Goal: Task Accomplishment & Management: Manage account settings

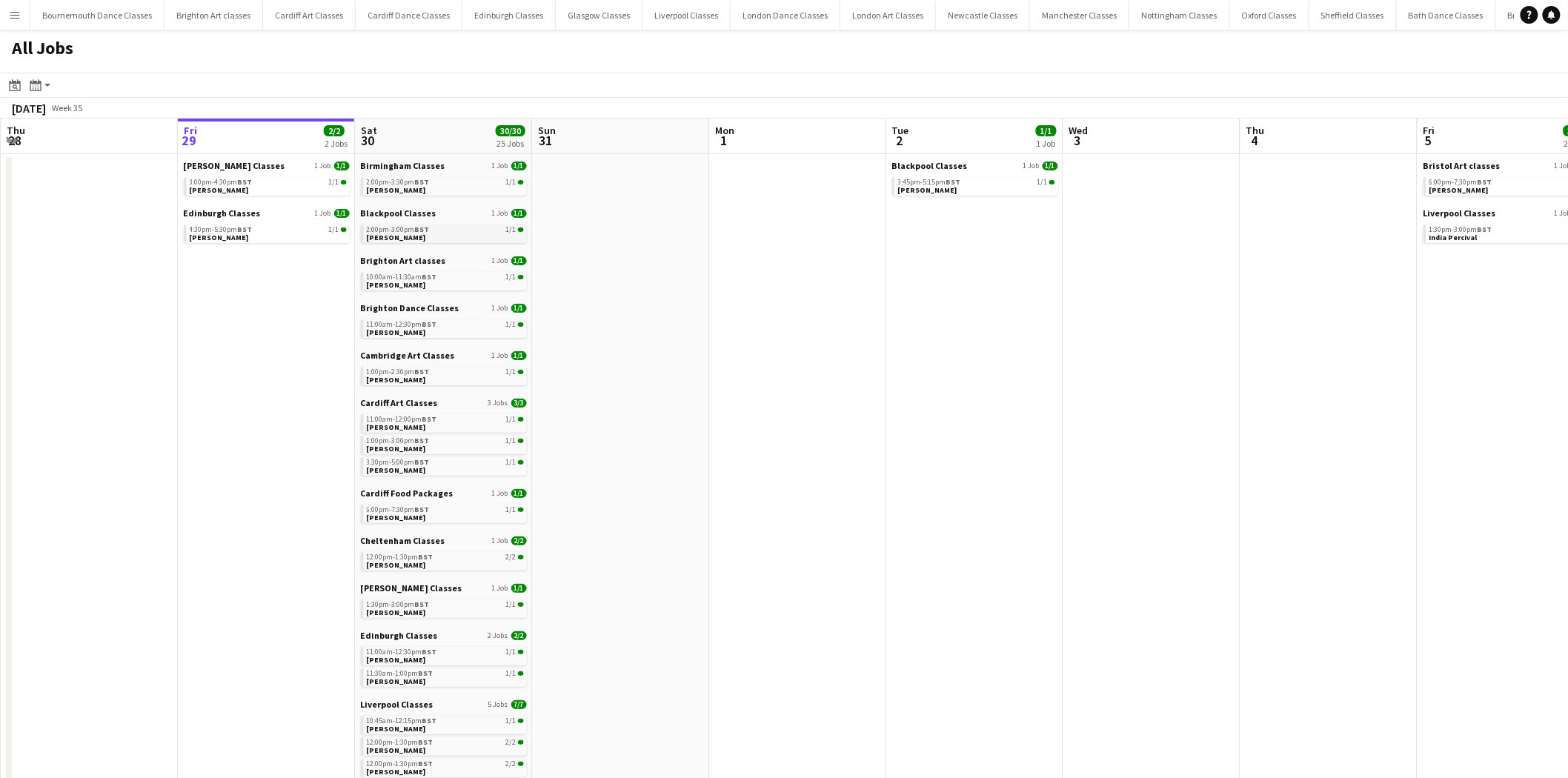
click at [446, 230] on div "2:00pm-3:00pm BST 1/1" at bounding box center [445, 230] width 157 height 8
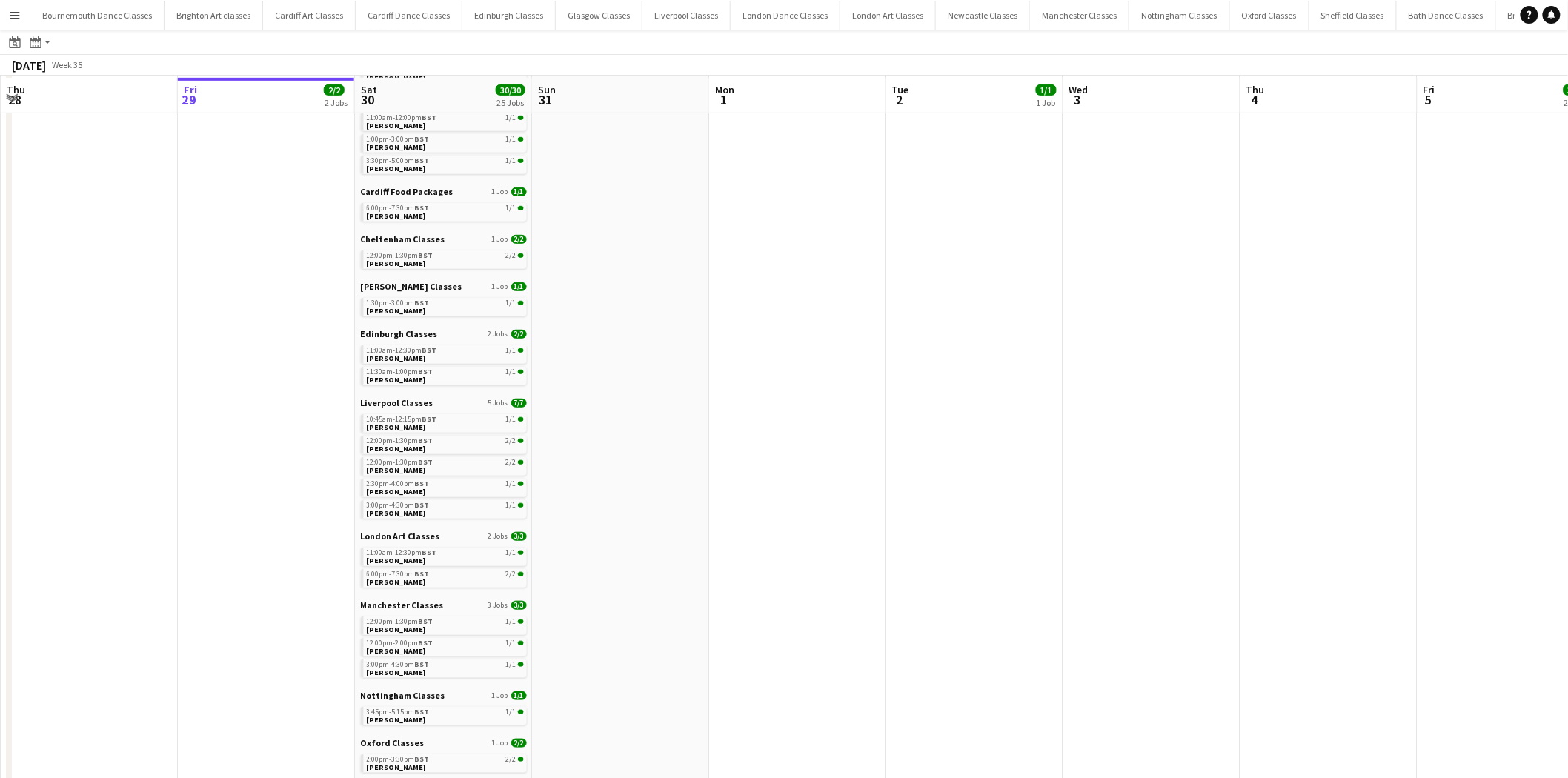
scroll to position [302, 0]
click at [434, 420] on span "BST" at bounding box center [430, 417] width 15 height 9
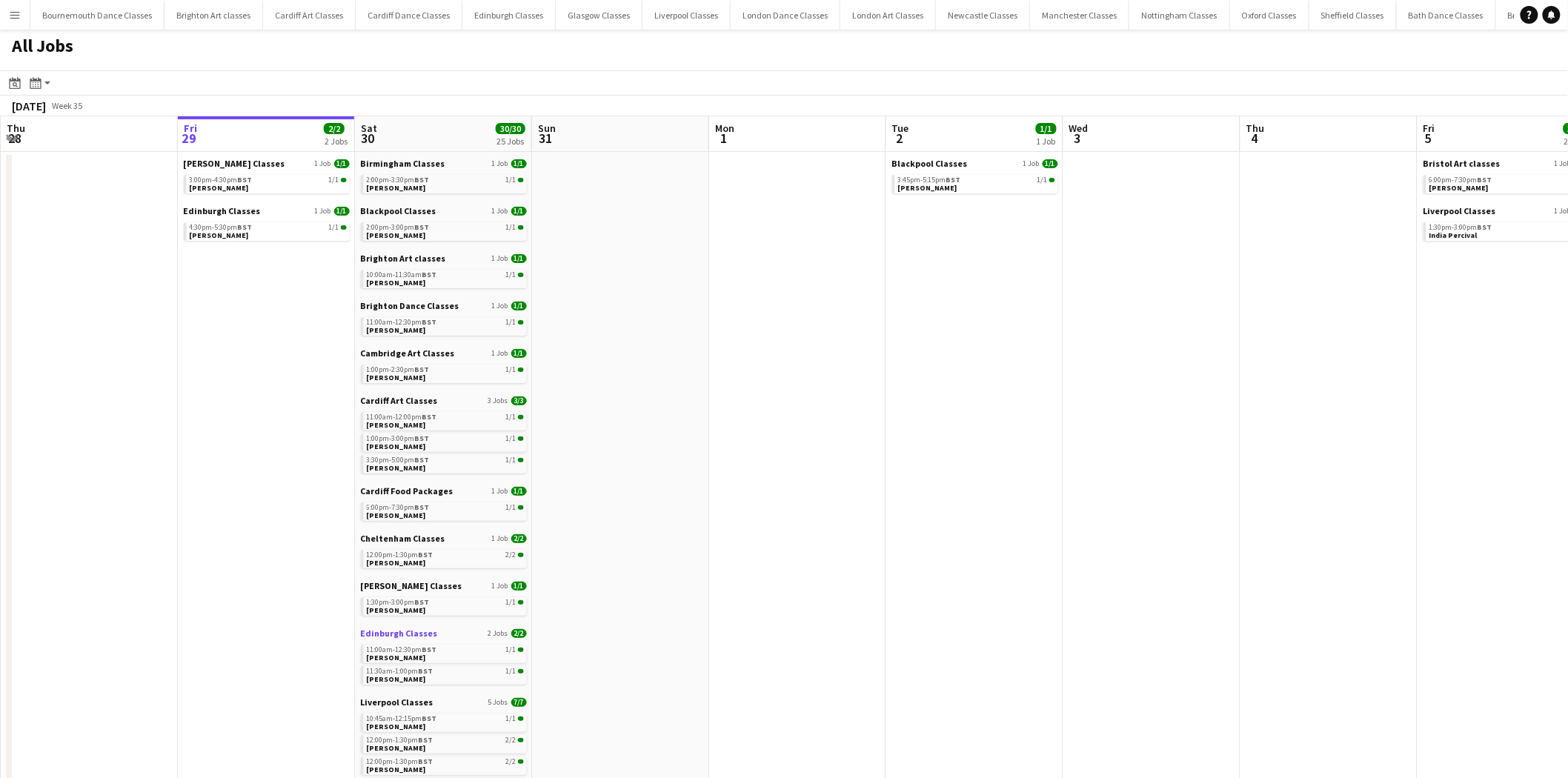
scroll to position [0, 0]
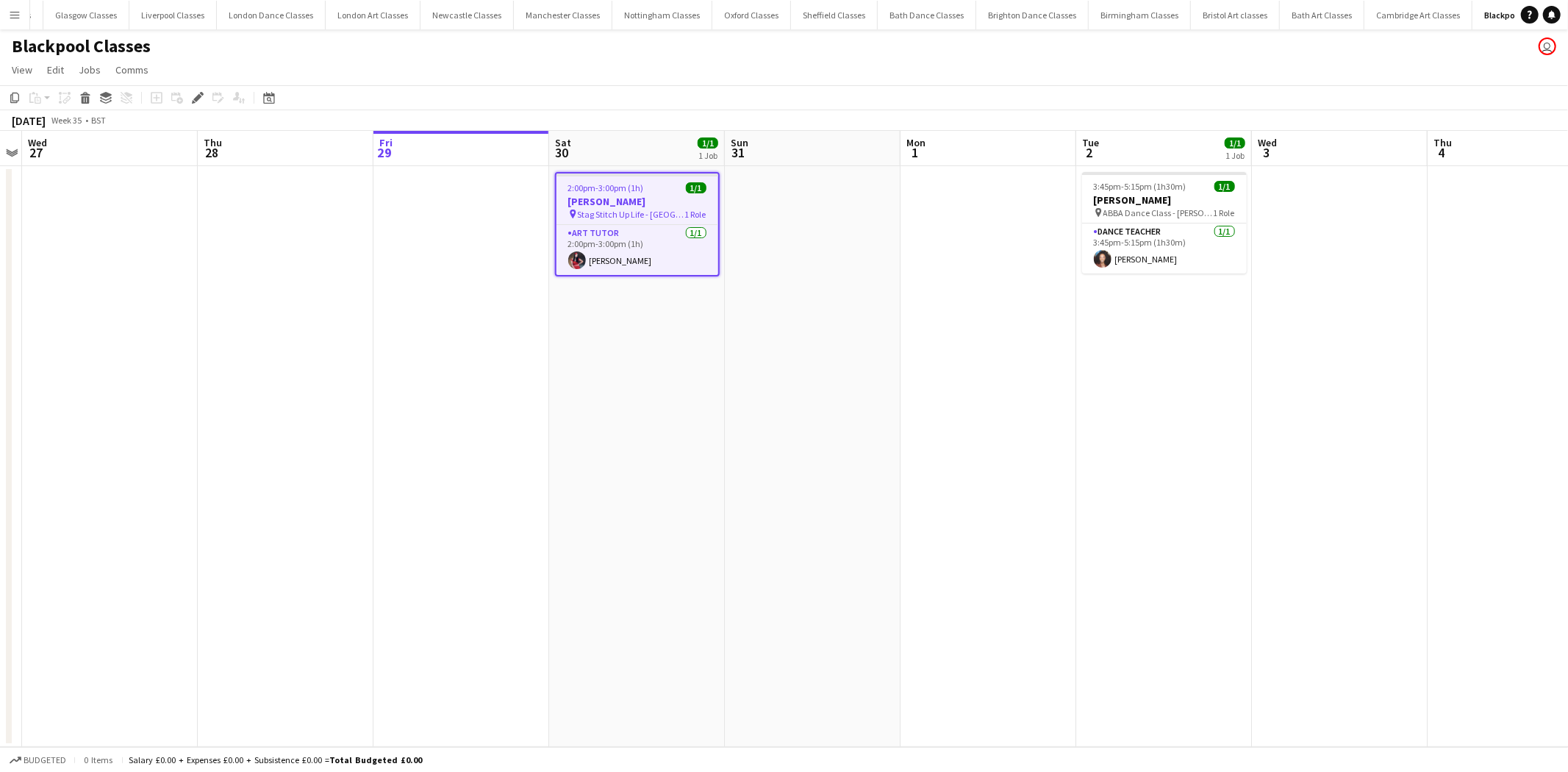
scroll to position [0, 520]
click at [687, 248] on app-card-role "Art Tutor 1/1 2:00pm-3:00pm (1h) Danielle Scharpf" at bounding box center [637, 249] width 162 height 50
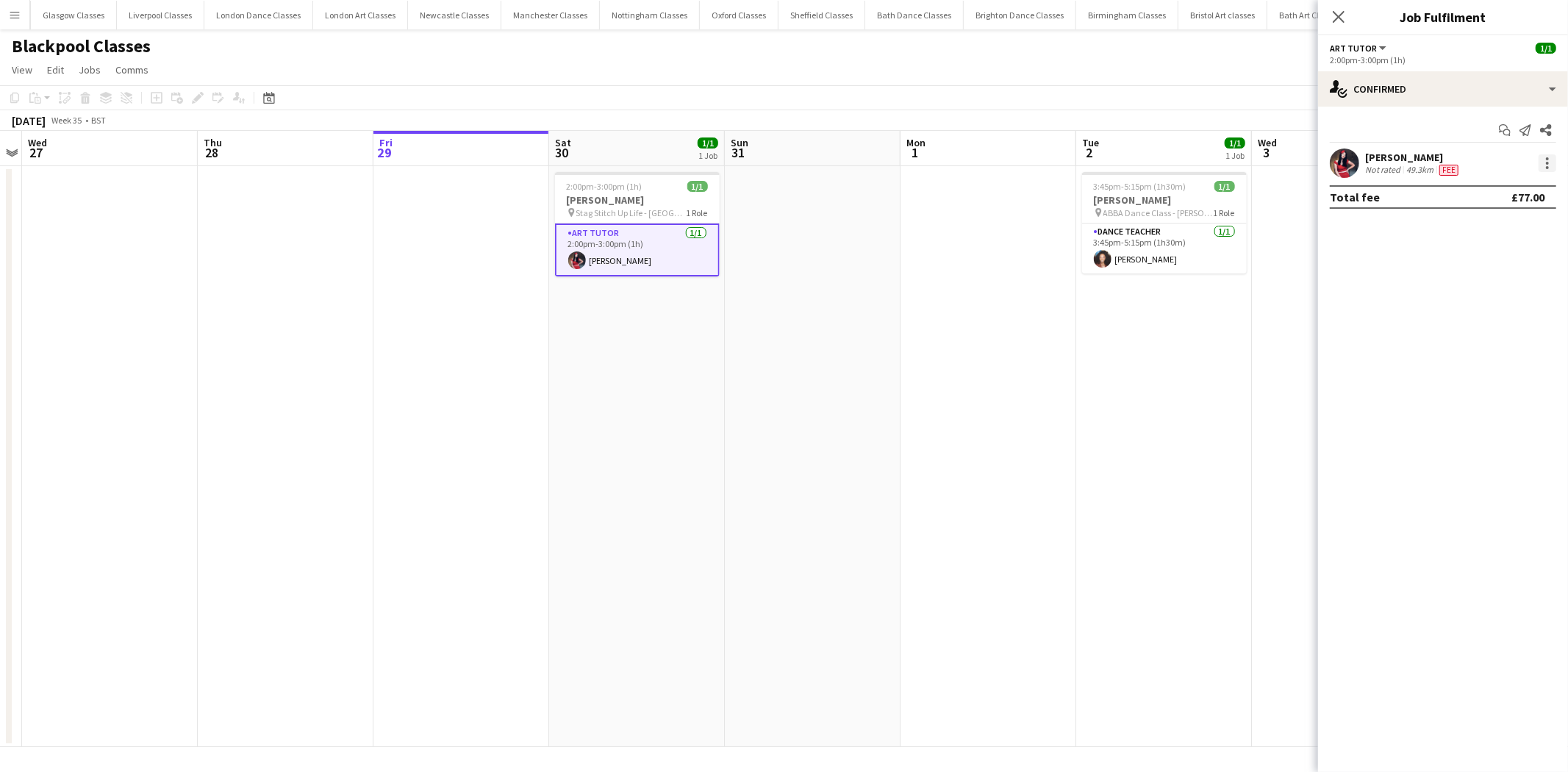
click at [1554, 165] on div at bounding box center [1547, 163] width 18 height 18
click at [1508, 329] on span "Remove" at bounding box center [1500, 331] width 91 height 13
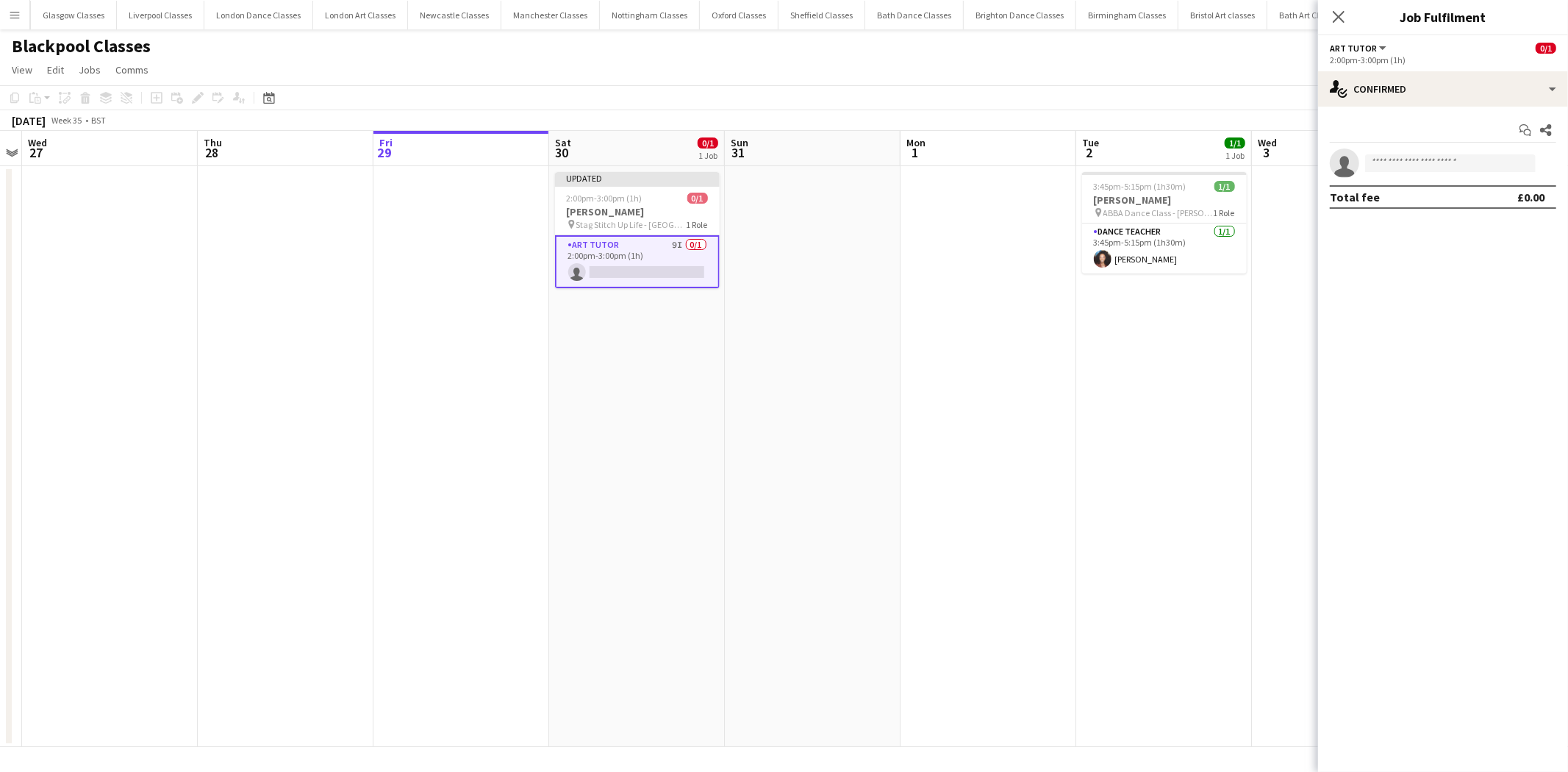
click at [666, 376] on app-date-cell "Updated 2:00pm-3:00pm (1h) 0/1 Darren Loudon pin Stag Stitch Up Life - Imperial…" at bounding box center [637, 456] width 175 height 581
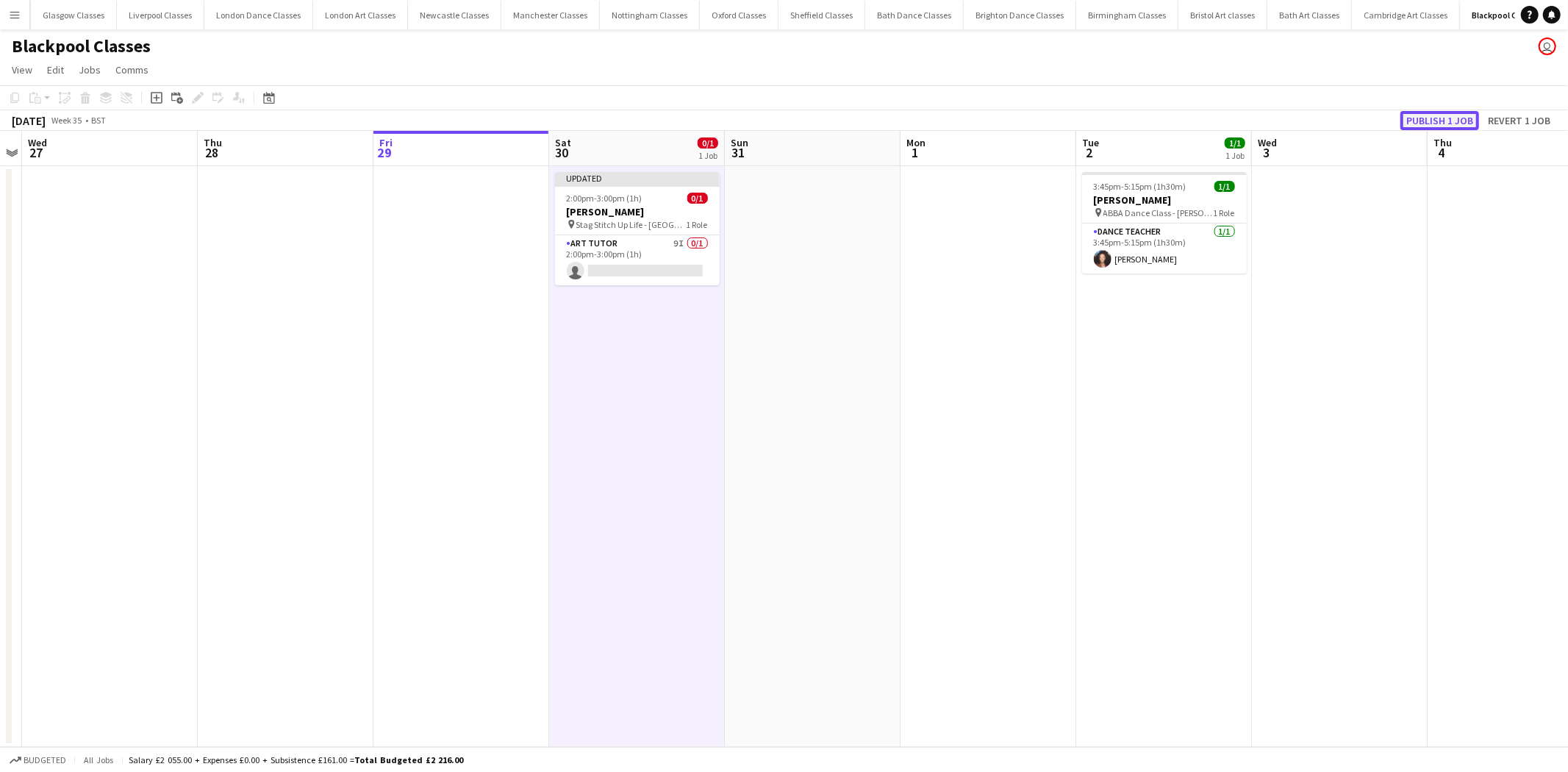
click at [1438, 118] on button "Publish 1 job" at bounding box center [1440, 120] width 78 height 19
click at [644, 246] on app-card-role "Art Tutor 9I 0/1 2:00pm-3:00pm (1h) single-neutral-actions" at bounding box center [637, 248] width 165 height 50
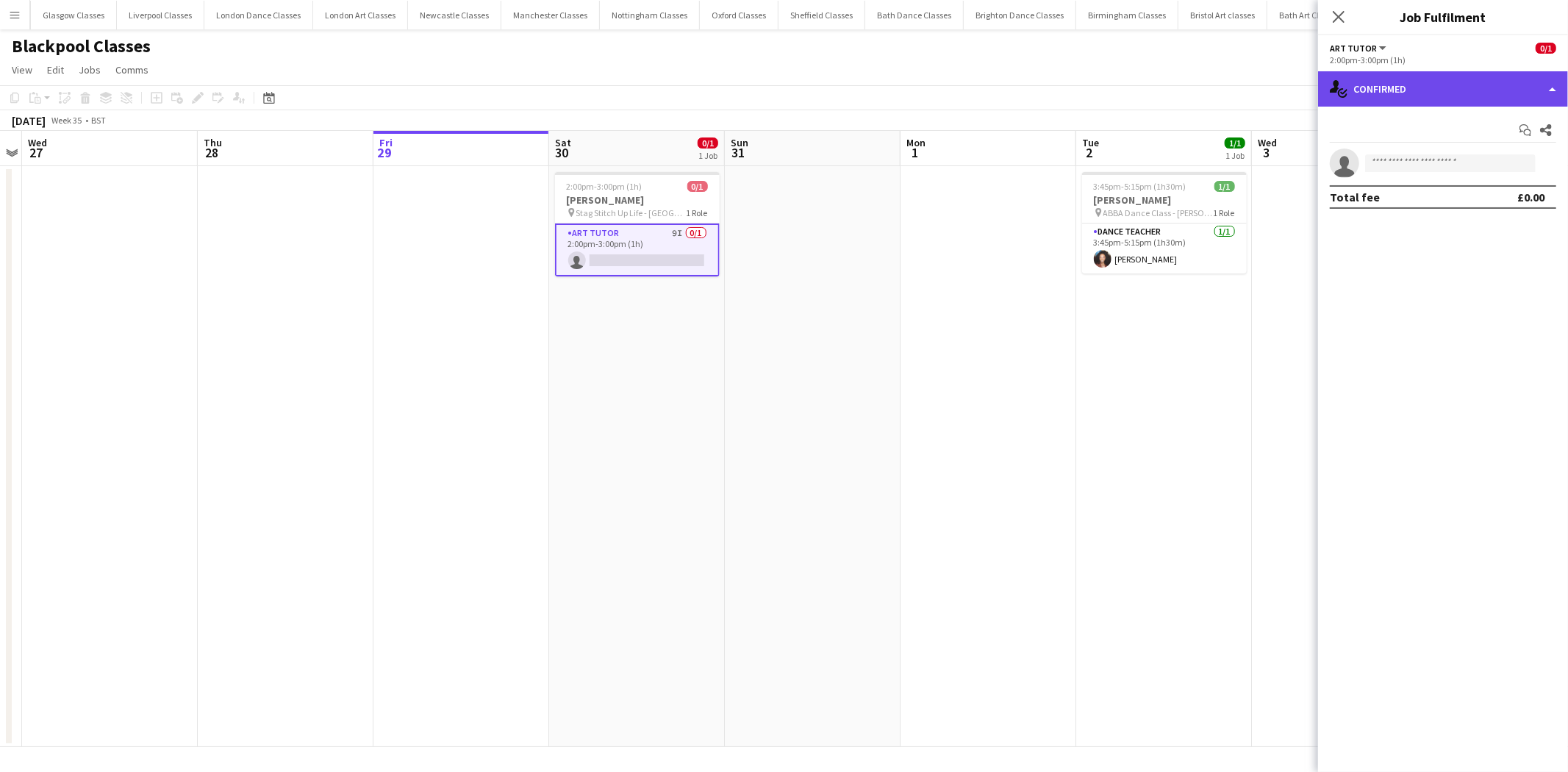
click at [1465, 84] on div "single-neutral-actions-check-2 Confirmed" at bounding box center [1443, 89] width 250 height 35
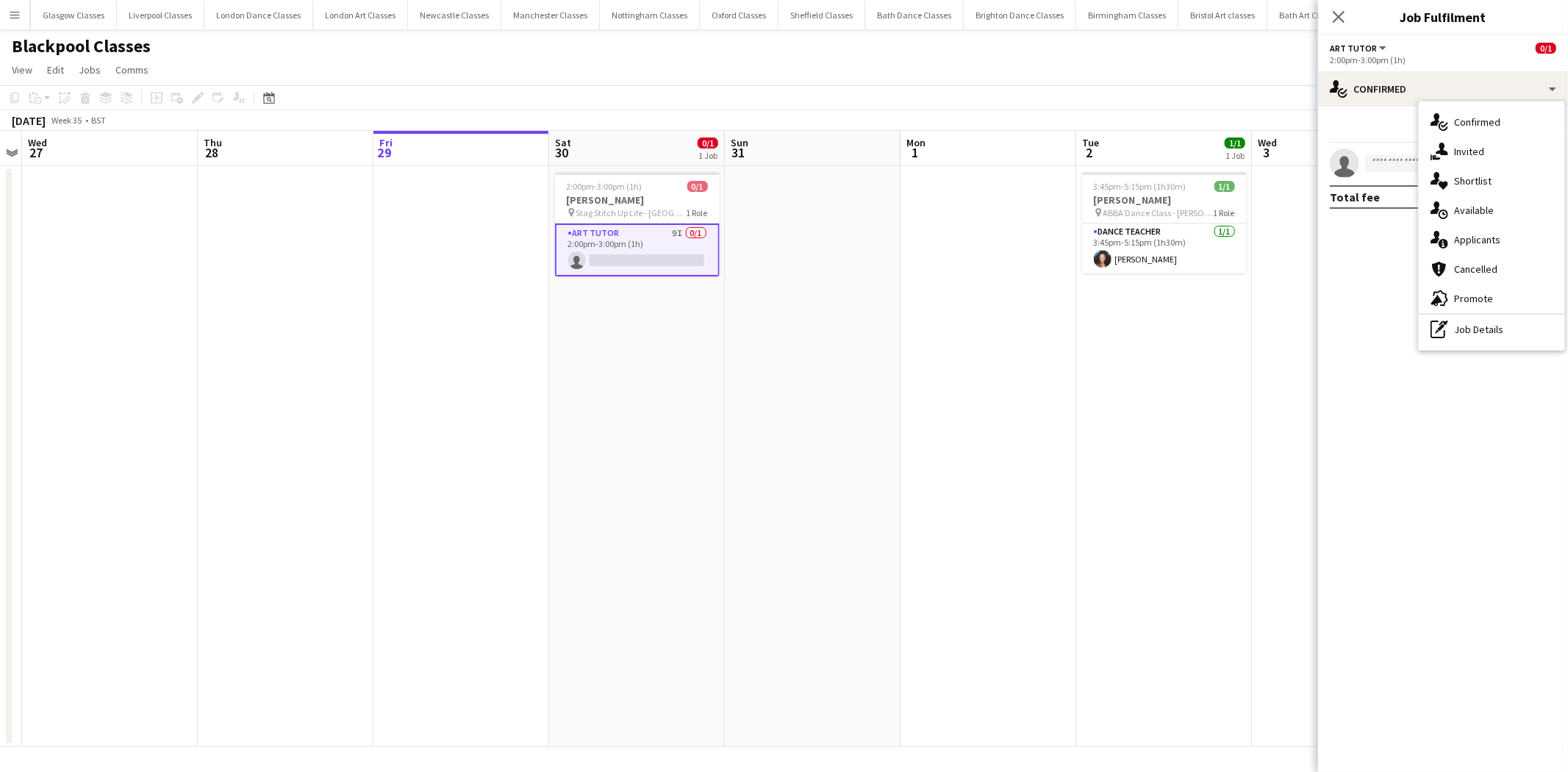
click at [1500, 239] on div "single-neutral-actions-information Applicants" at bounding box center [1491, 239] width 145 height 29
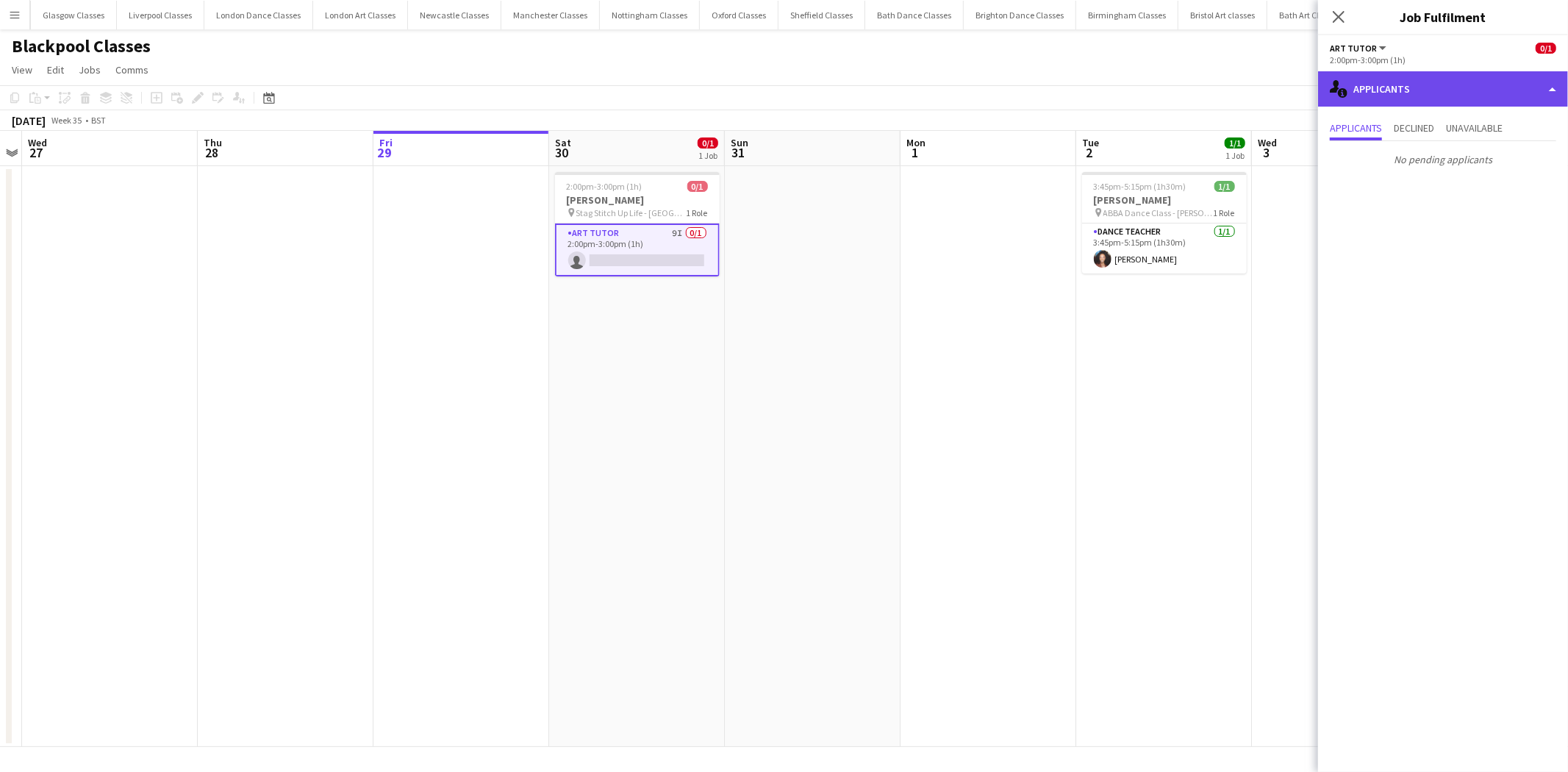
click at [1421, 95] on div "single-neutral-actions-information Applicants" at bounding box center [1443, 89] width 250 height 35
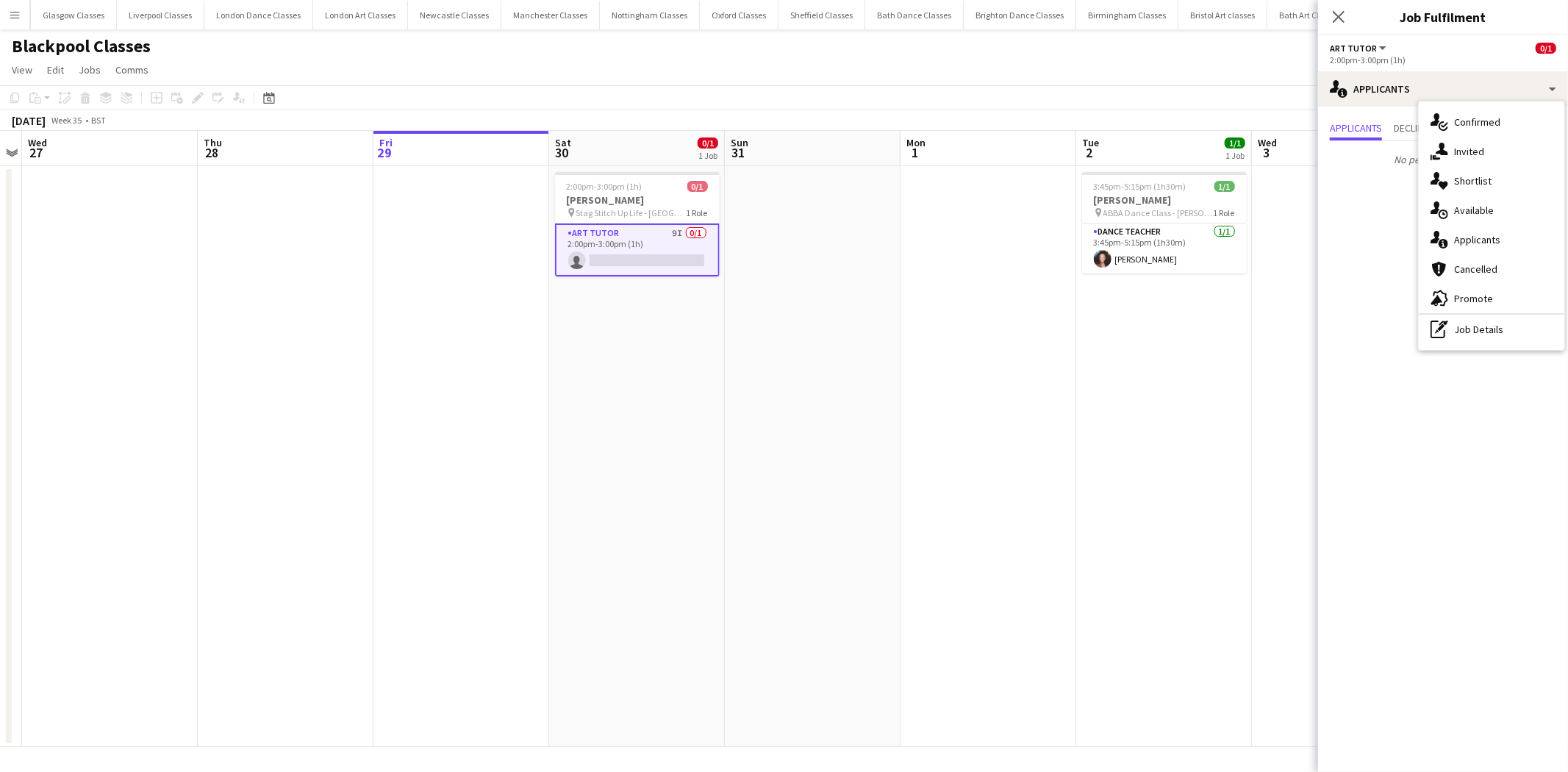
drag, startPoint x: 923, startPoint y: 365, endPoint x: 934, endPoint y: 361, distance: 11.7
click at [923, 365] on app-date-cell at bounding box center [988, 456] width 175 height 581
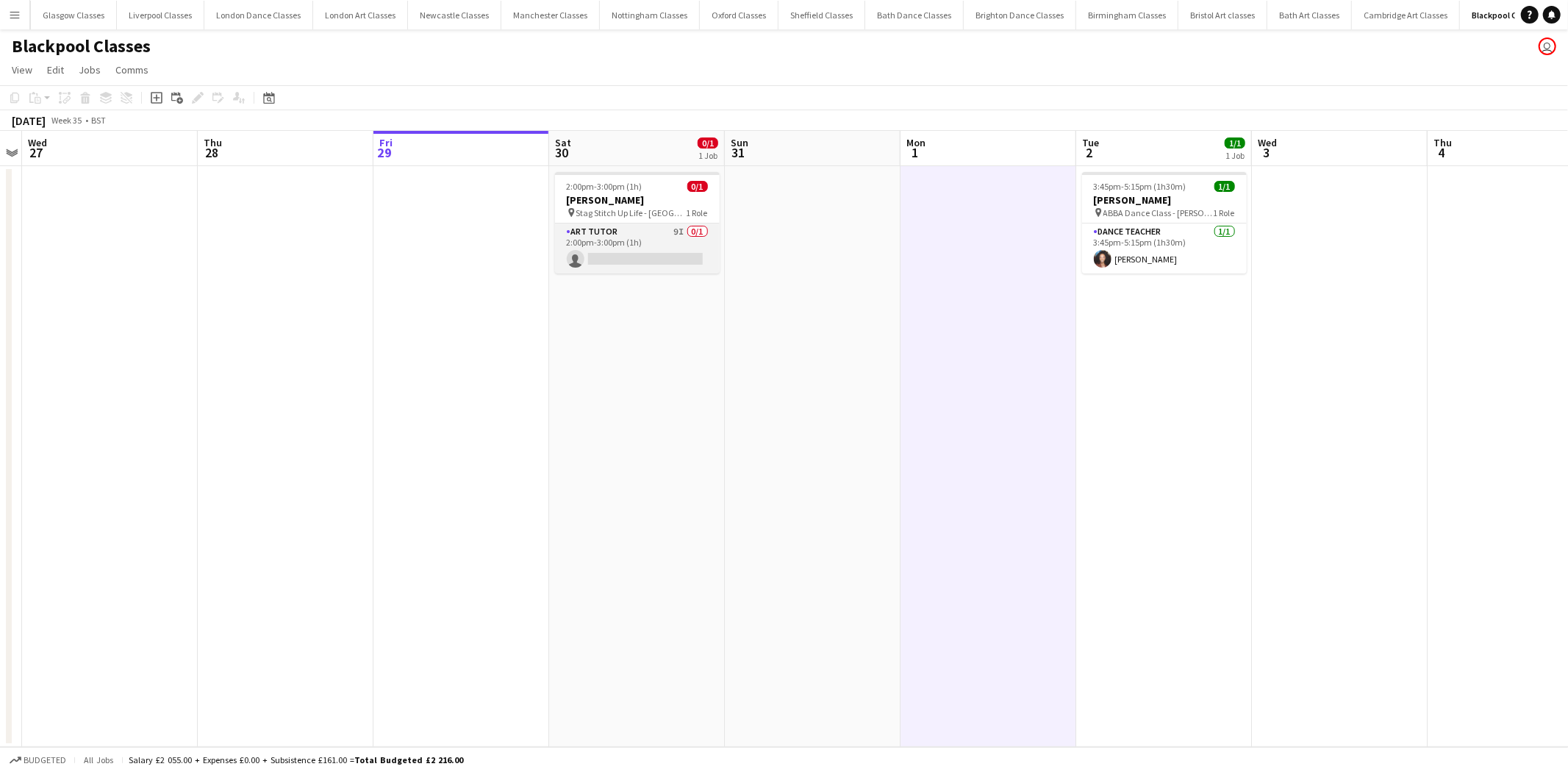
click at [620, 238] on app-card-role "Art Tutor 9I 0/1 2:00pm-3:00pm (1h) single-neutral-actions" at bounding box center [637, 248] width 165 height 50
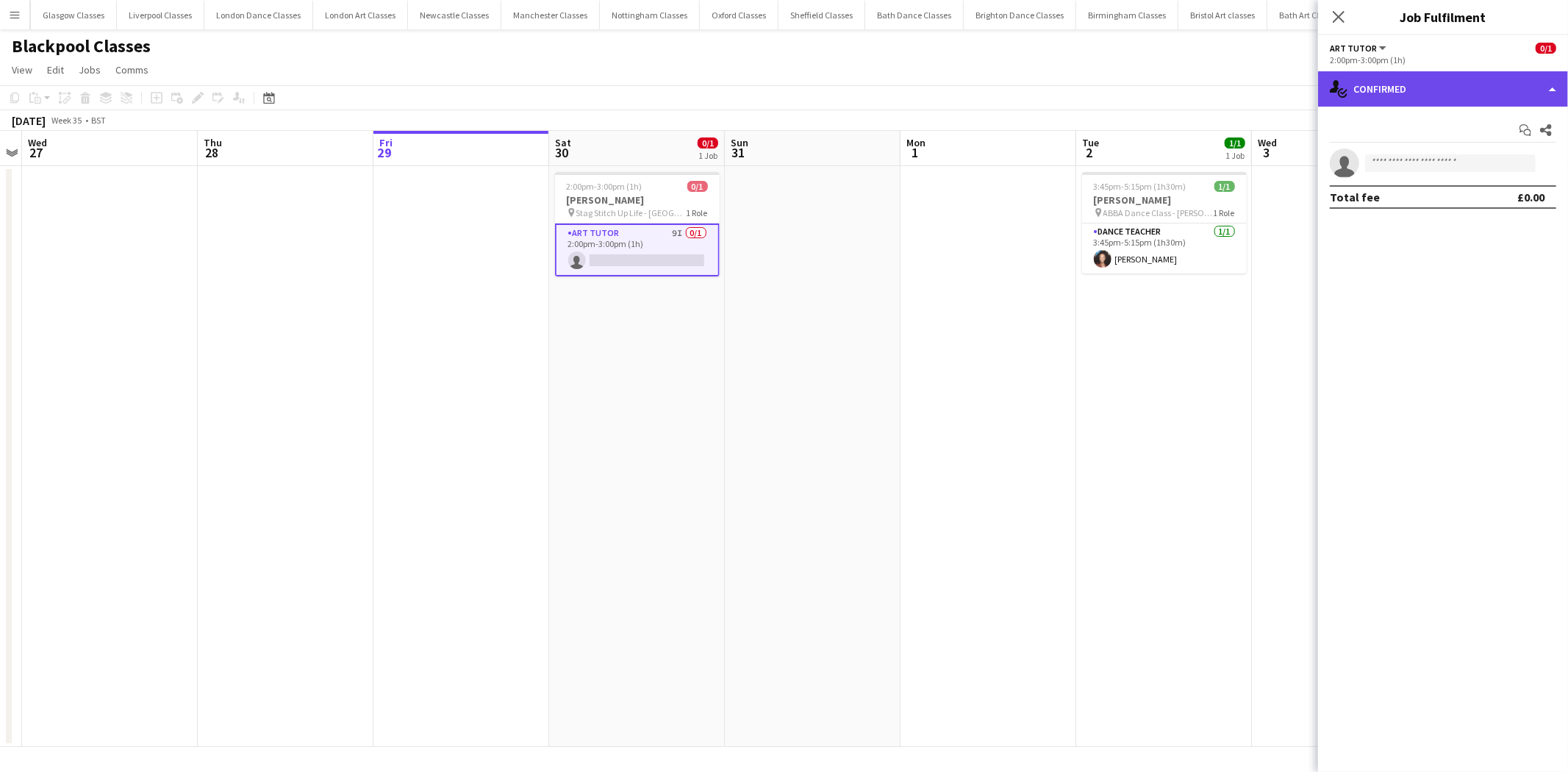
click at [1436, 91] on div "single-neutral-actions-check-2 Confirmed" at bounding box center [1443, 89] width 250 height 35
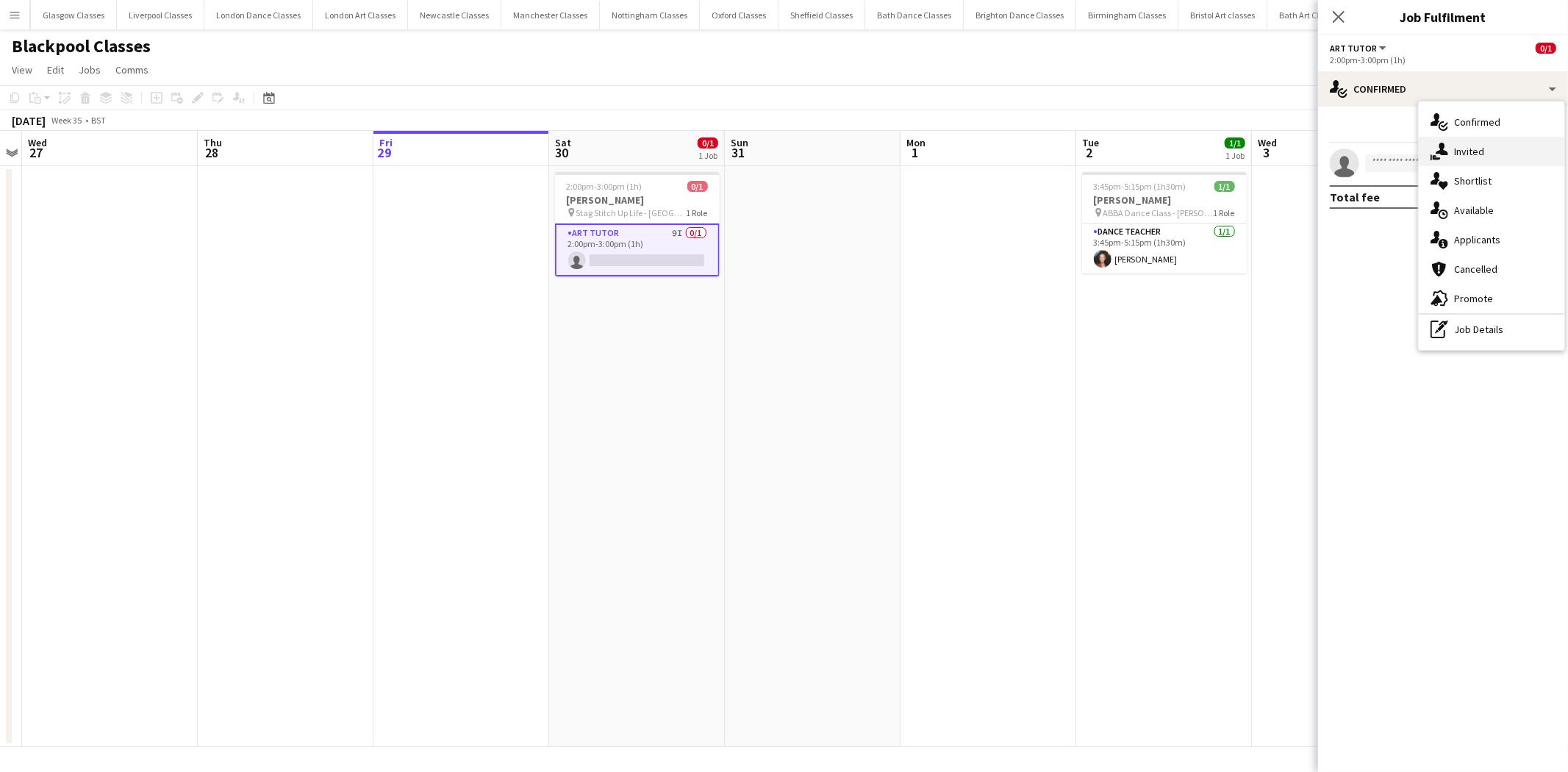
click at [1480, 149] on div "single-neutral-actions-share-1 Invited" at bounding box center [1491, 152] width 145 height 29
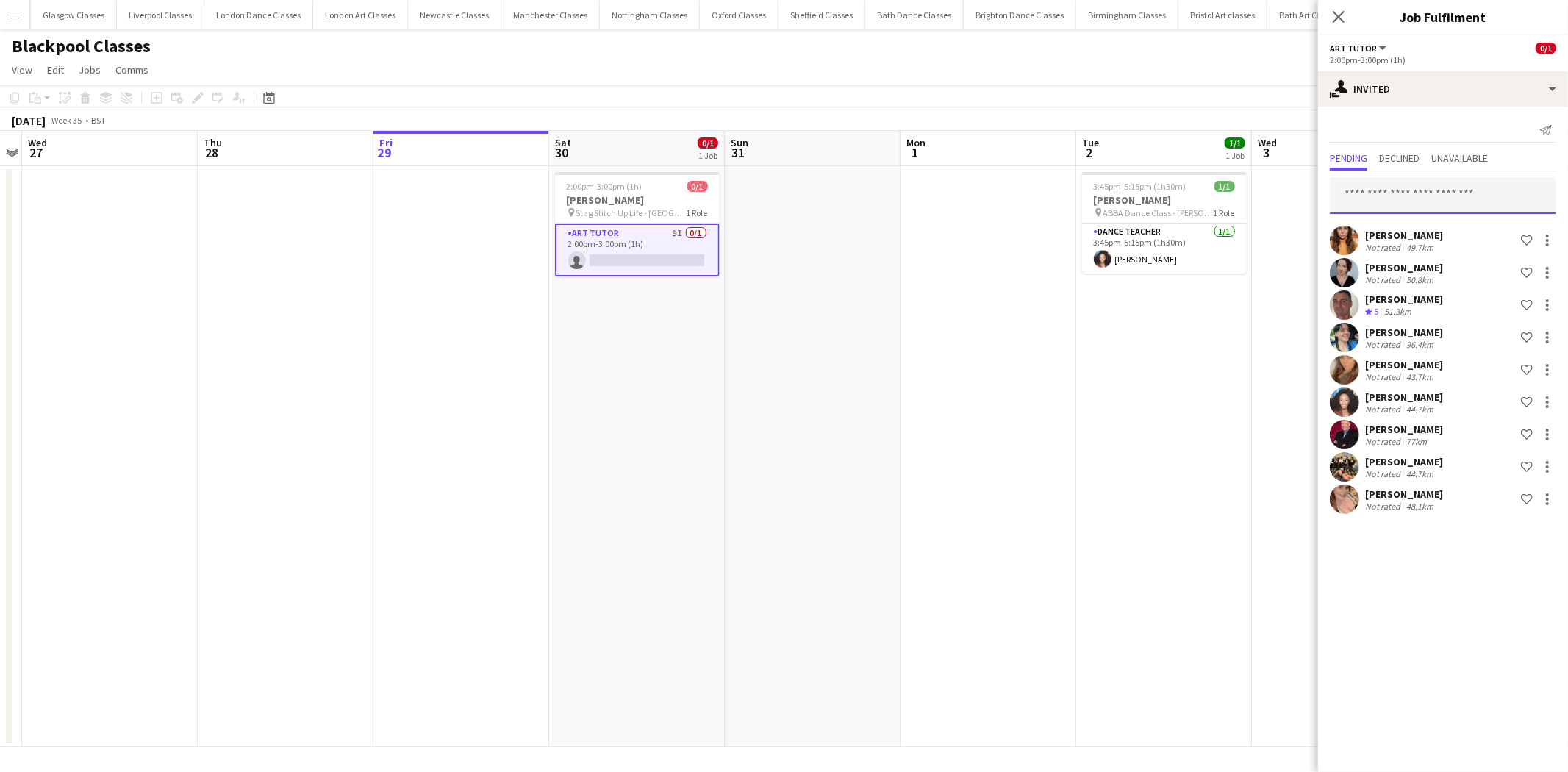
click at [1404, 193] on input "text" at bounding box center [1443, 196] width 226 height 37
click at [1344, 403] on app-user-avatar at bounding box center [1344, 403] width 29 height 29
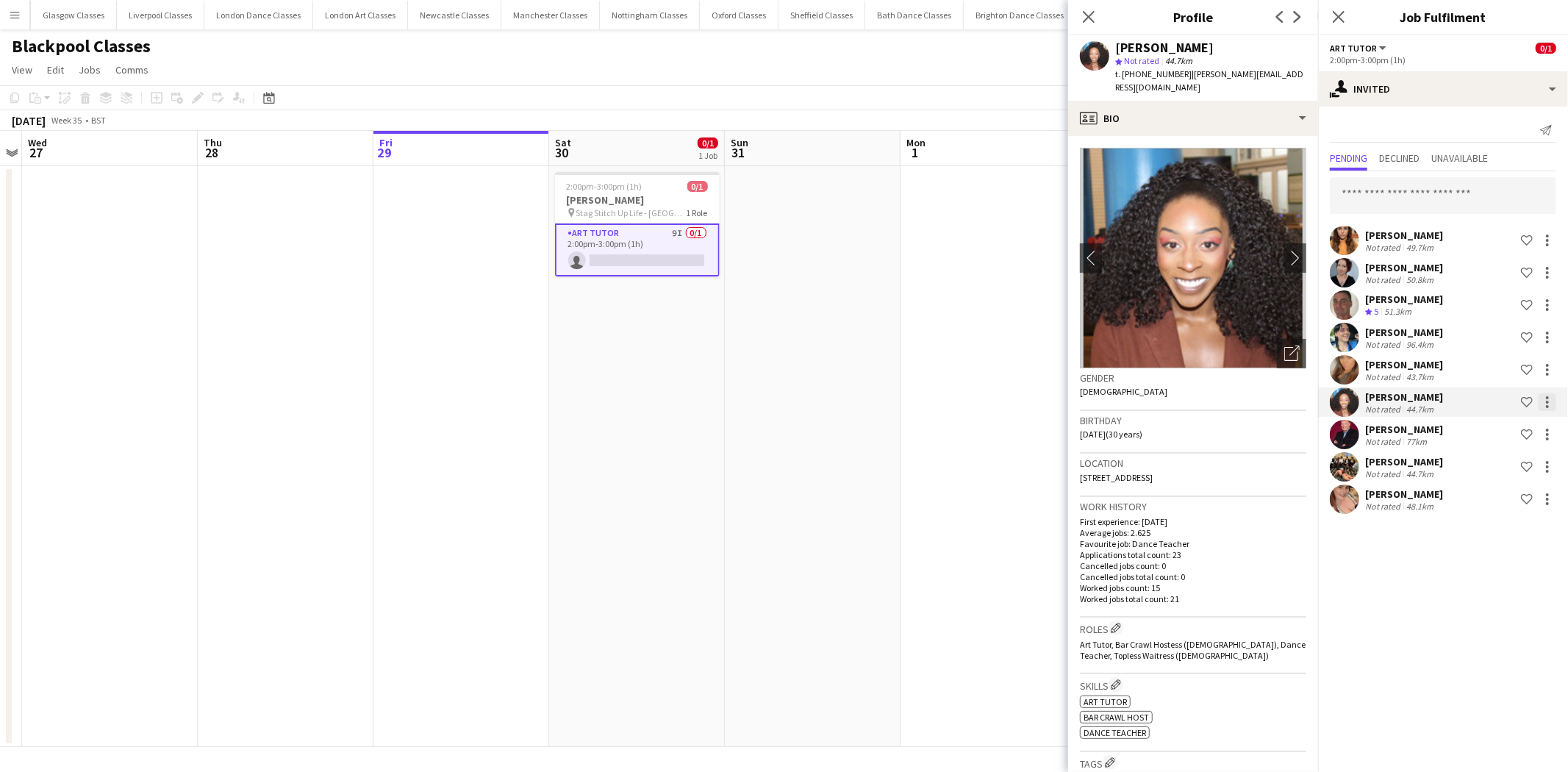
click at [1549, 398] on div at bounding box center [1547, 402] width 18 height 18
click at [850, 432] on div at bounding box center [784, 386] width 1568 height 772
click at [689, 226] on app-card-role "Art Tutor 9I 0/1 2:00pm-3:00pm (1h) single-neutral-actions" at bounding box center [637, 249] width 165 height 53
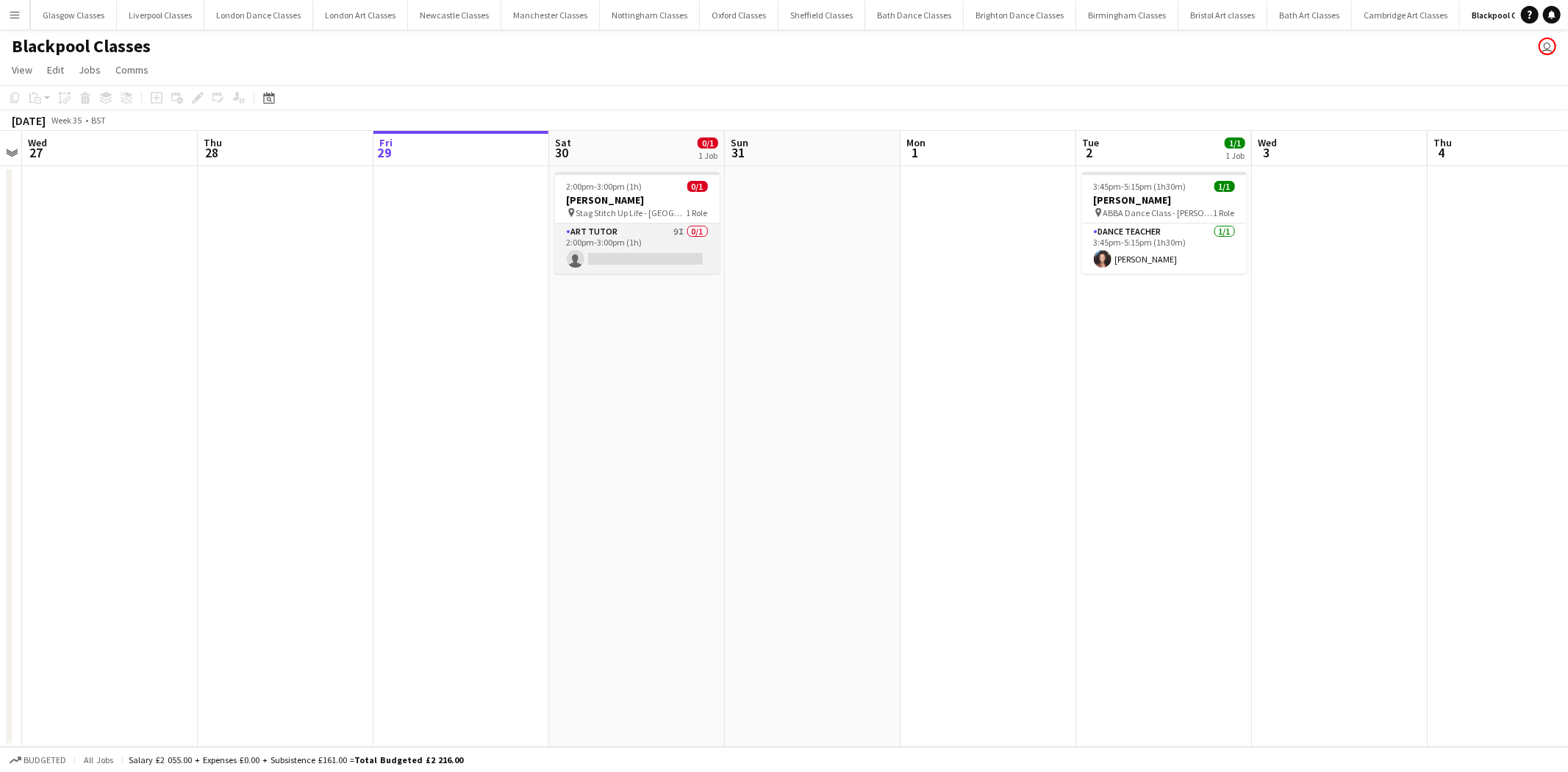
click at [651, 240] on app-card-role "Art Tutor 9I 0/1 2:00pm-3:00pm (1h) single-neutral-actions" at bounding box center [637, 248] width 165 height 50
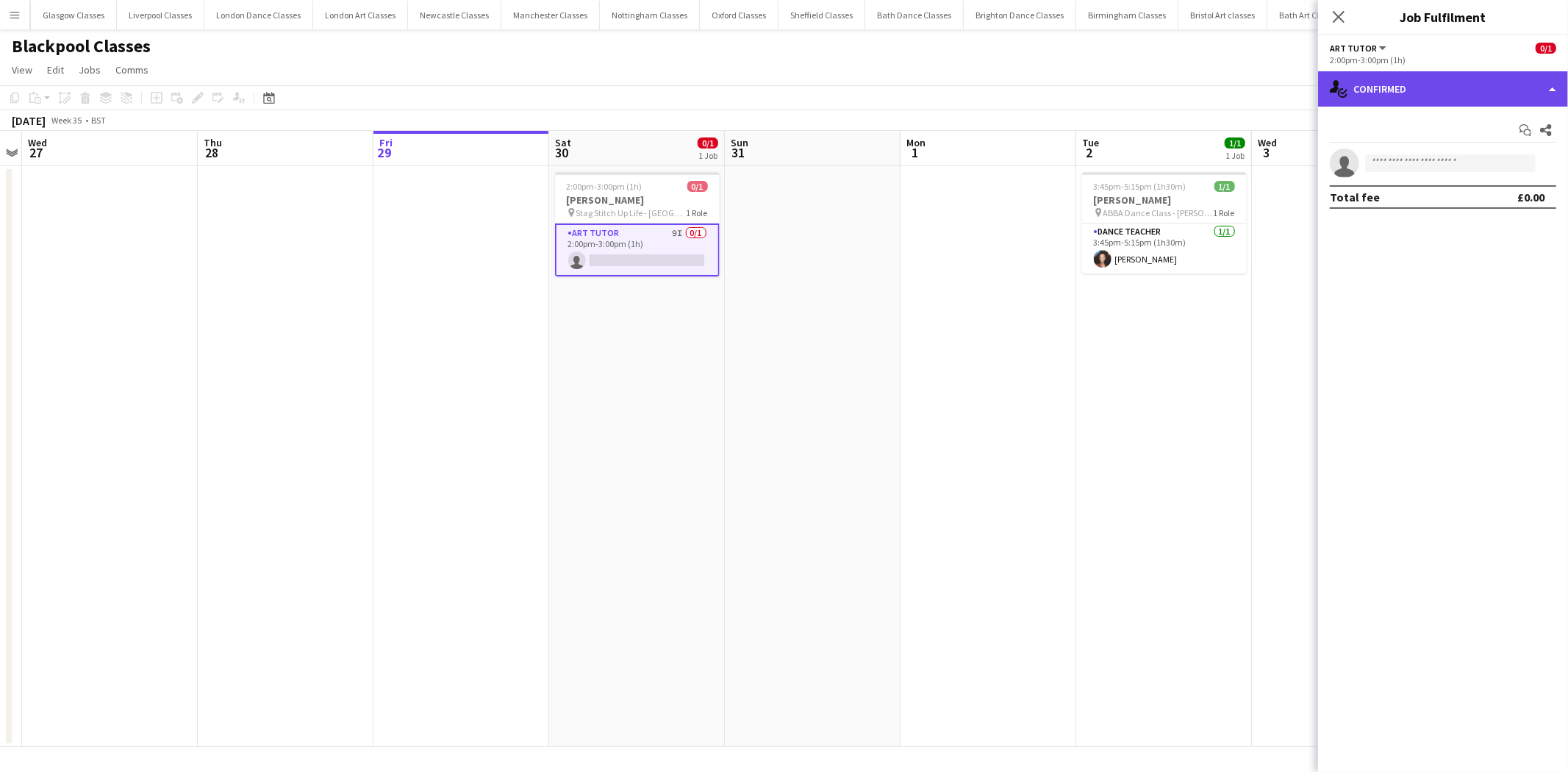
click at [1454, 95] on div "single-neutral-actions-check-2 Confirmed" at bounding box center [1443, 89] width 250 height 35
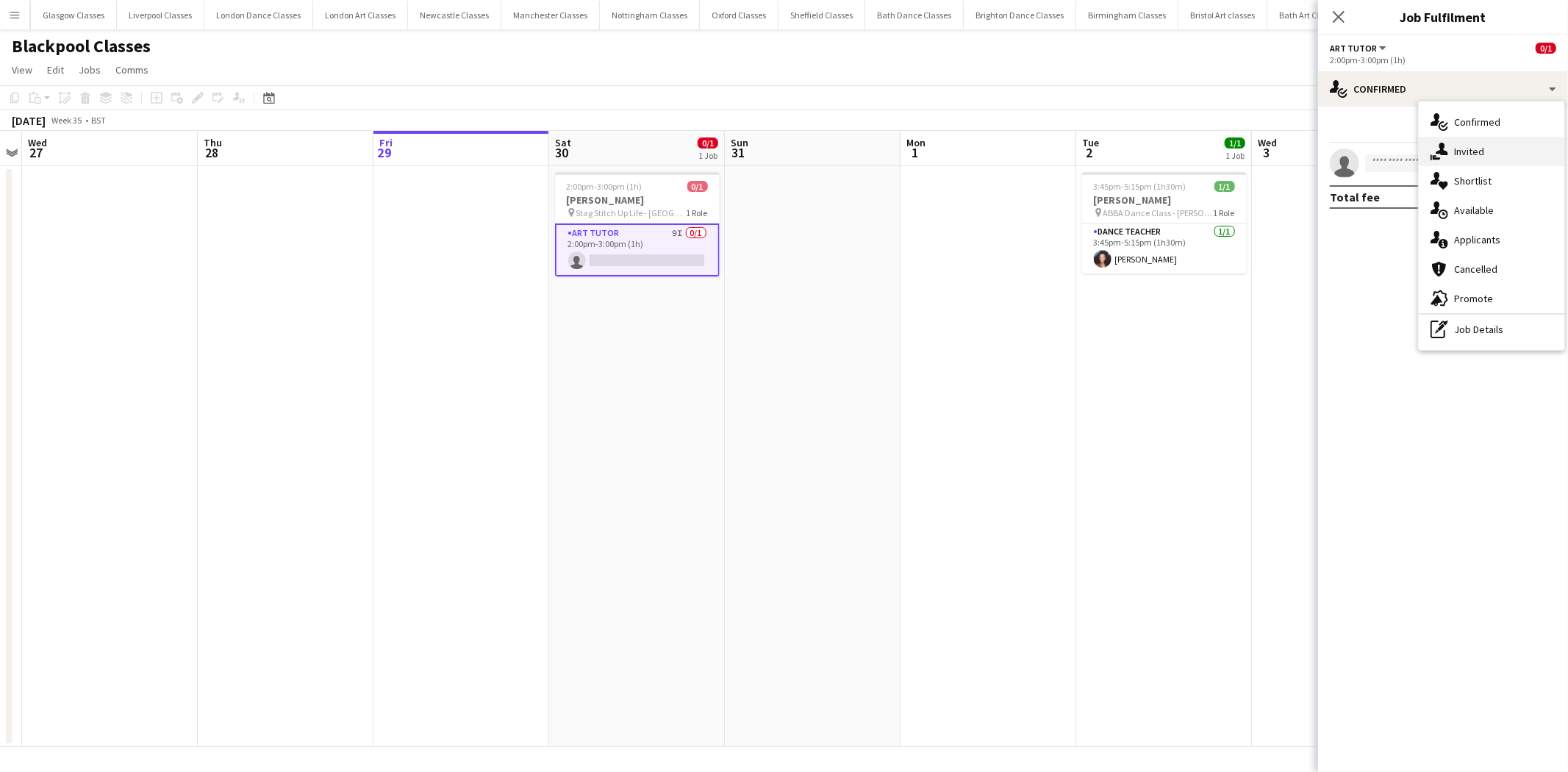
click at [1490, 159] on div "single-neutral-actions-share-1 Invited" at bounding box center [1491, 152] width 145 height 29
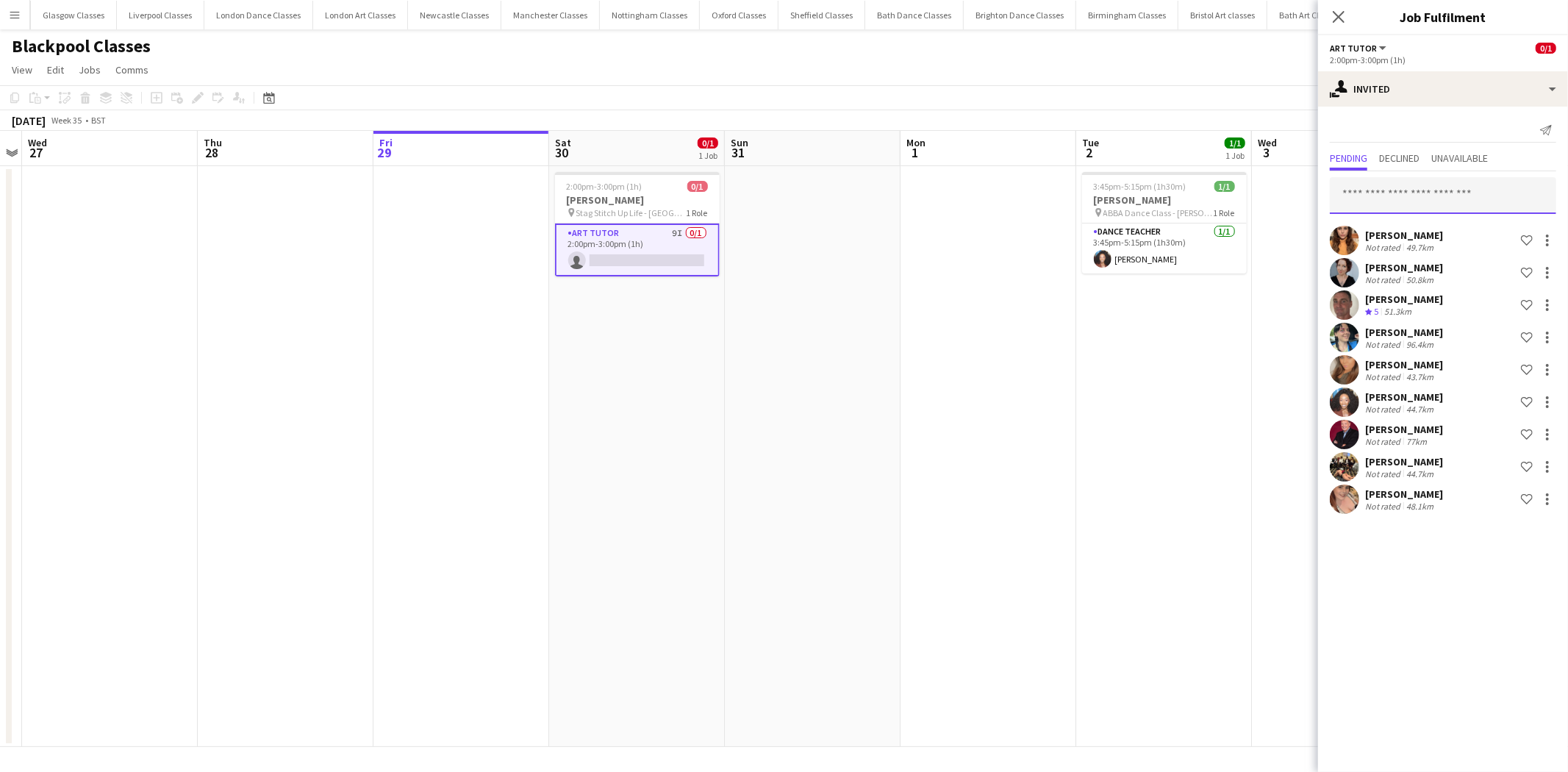
click at [1395, 196] on input "text" at bounding box center [1443, 196] width 226 height 37
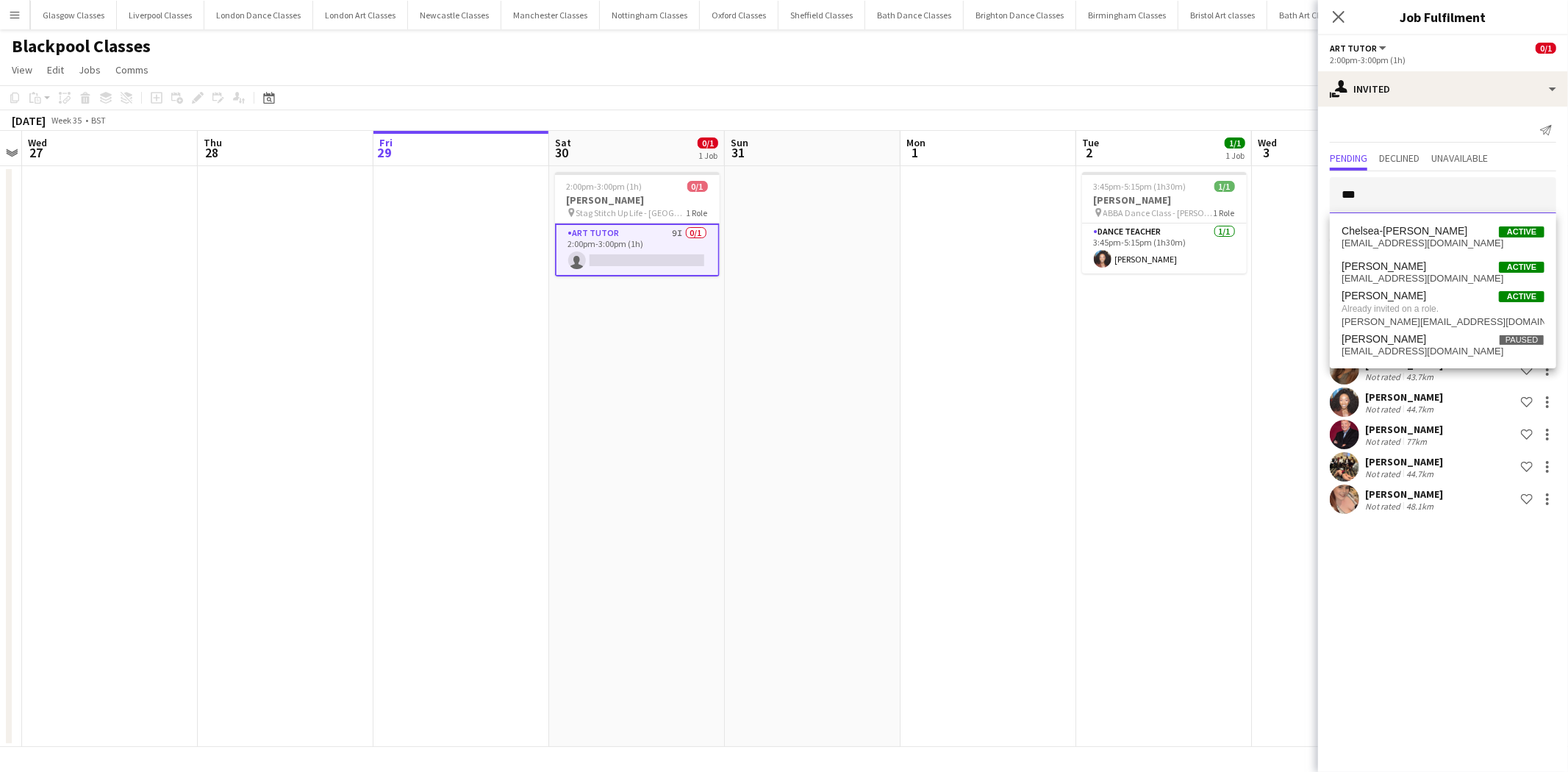
type input "***"
click at [995, 418] on app-date-cell at bounding box center [988, 456] width 175 height 581
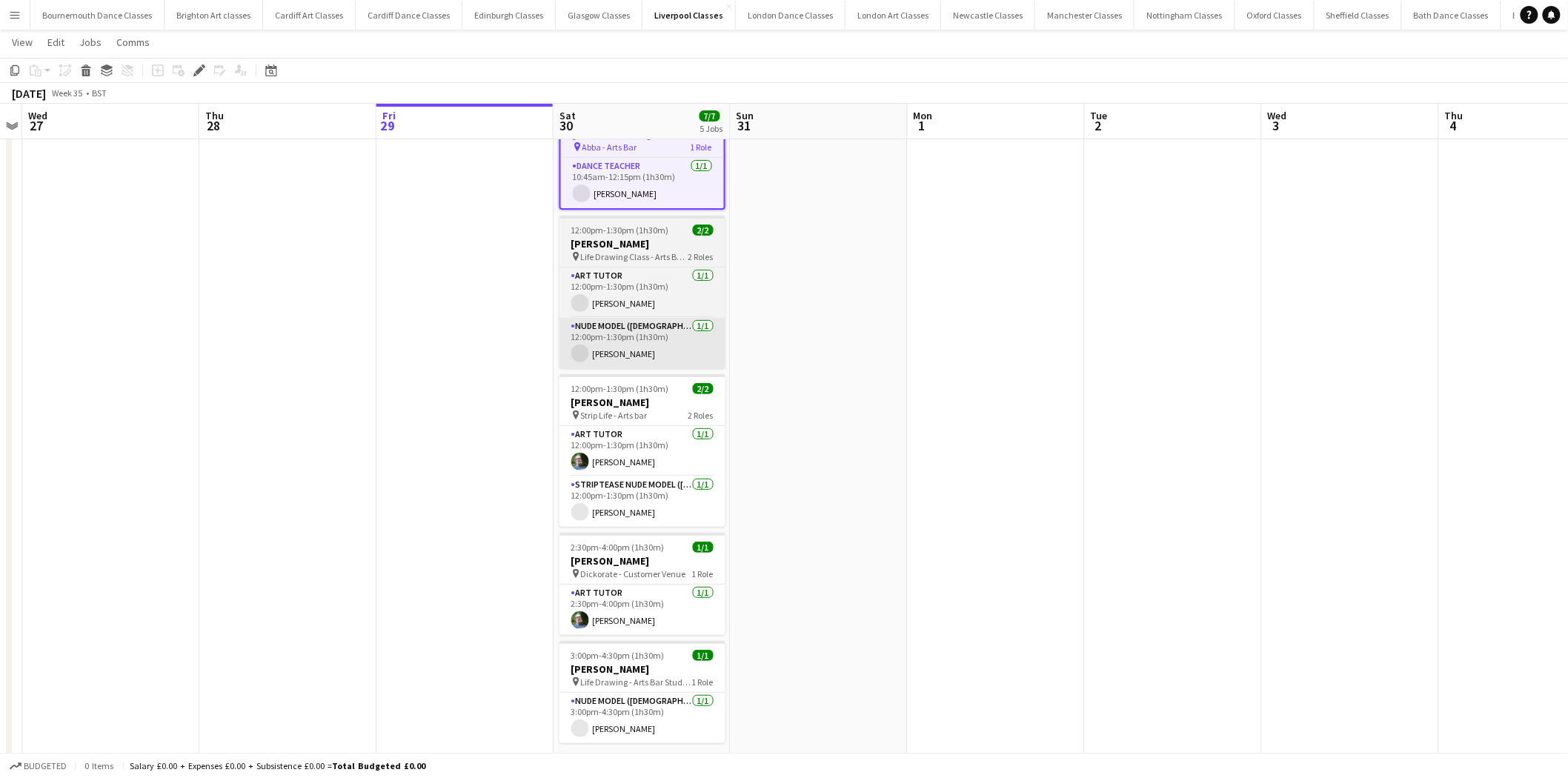
scroll to position [90, 0]
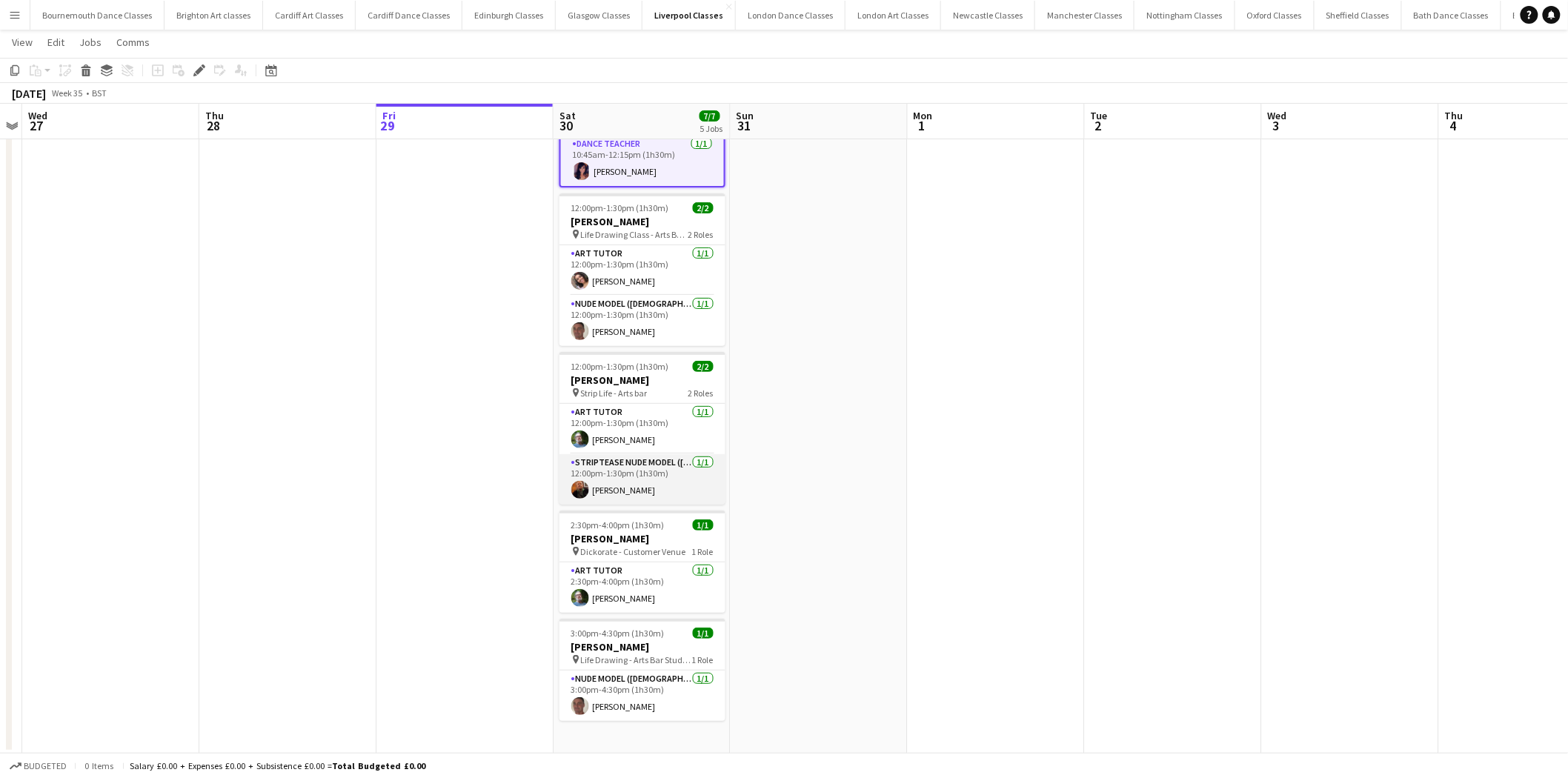
click at [657, 487] on app-card-role "Striptease Nude Model (Male) 1/1 12:00pm-1:30pm (1h30m) Nick Turner" at bounding box center [642, 479] width 166 height 50
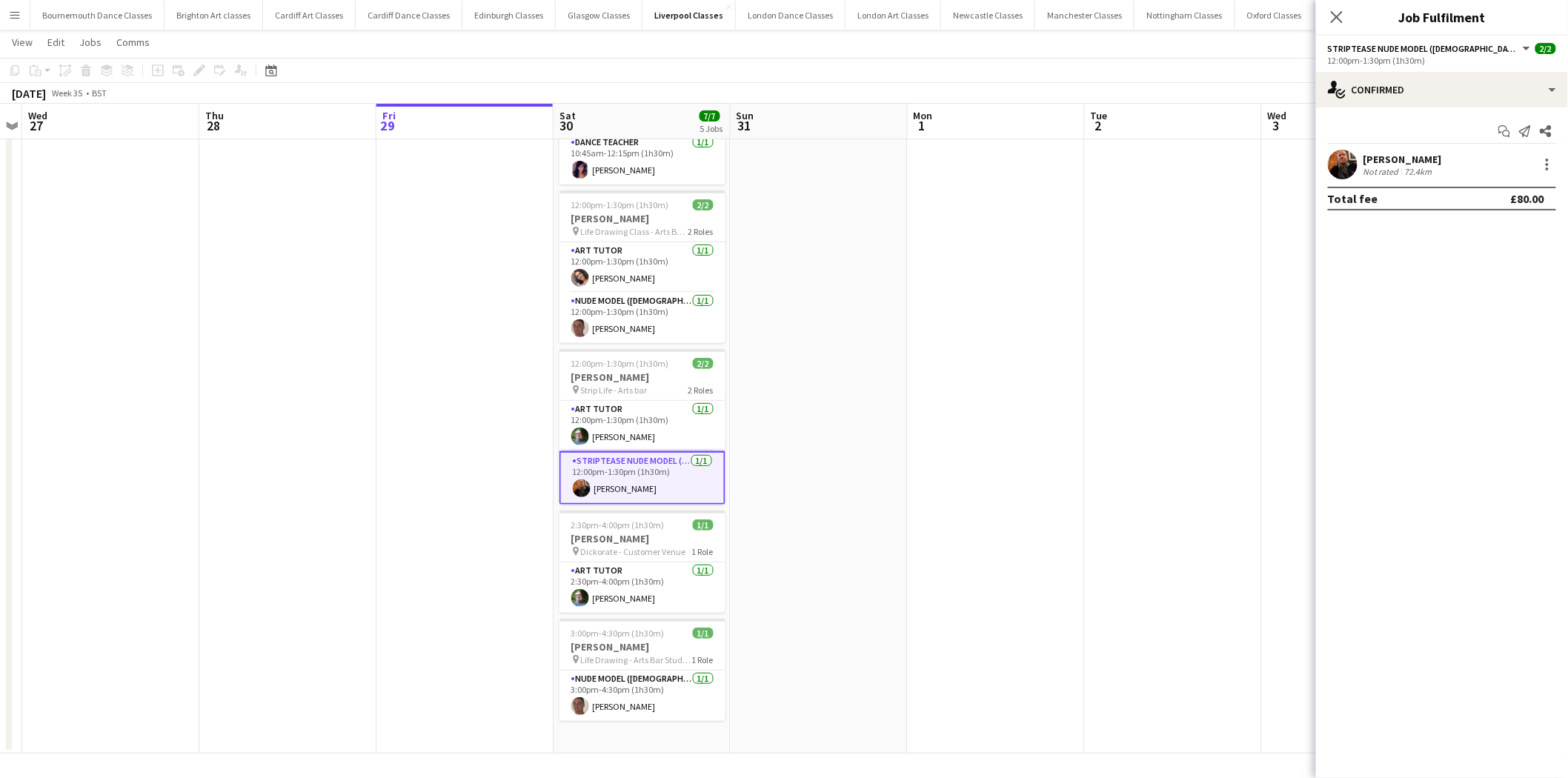
click at [1351, 165] on app-user-avatar at bounding box center [1342, 164] width 29 height 29
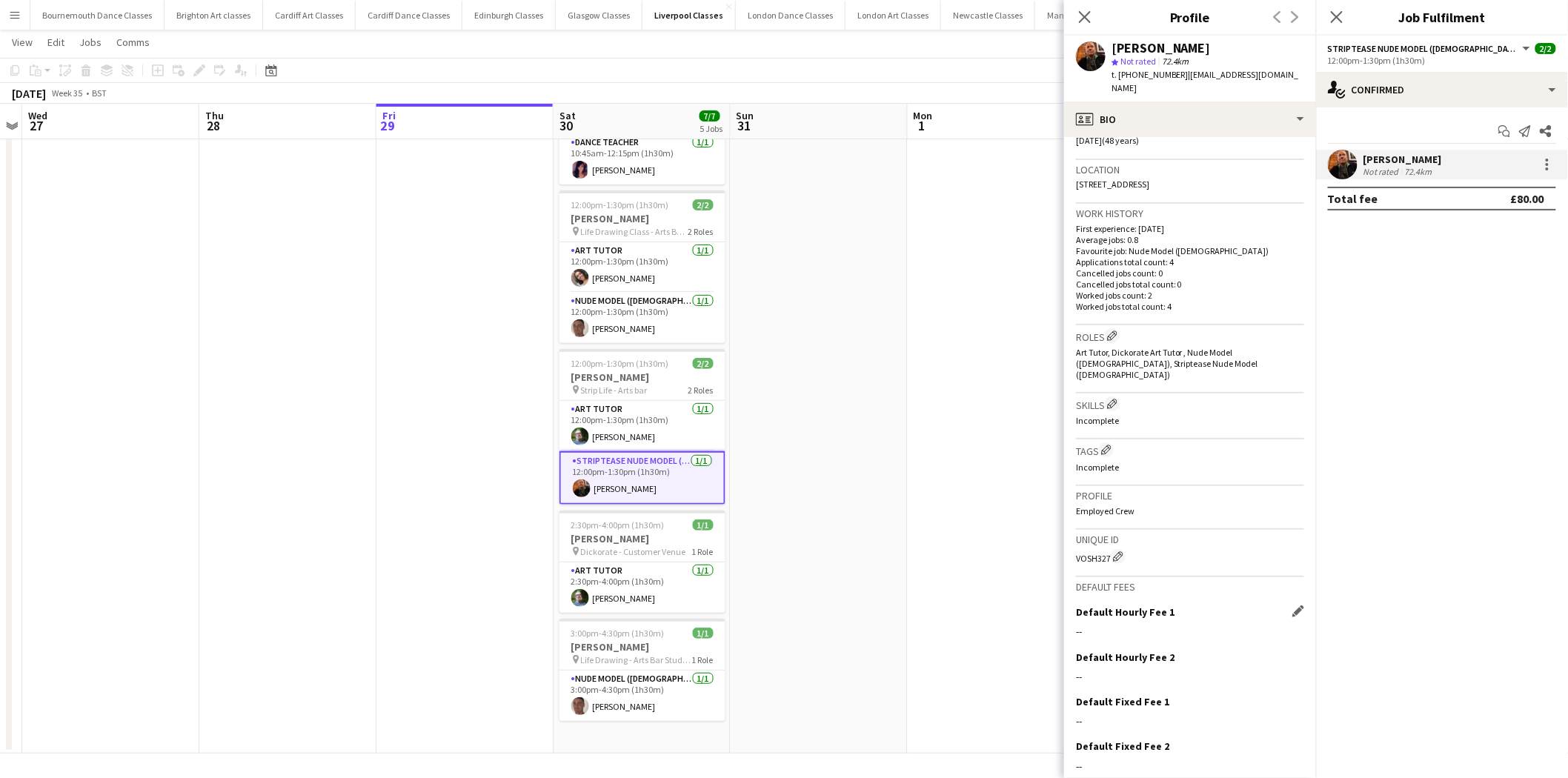
scroll to position [341, 0]
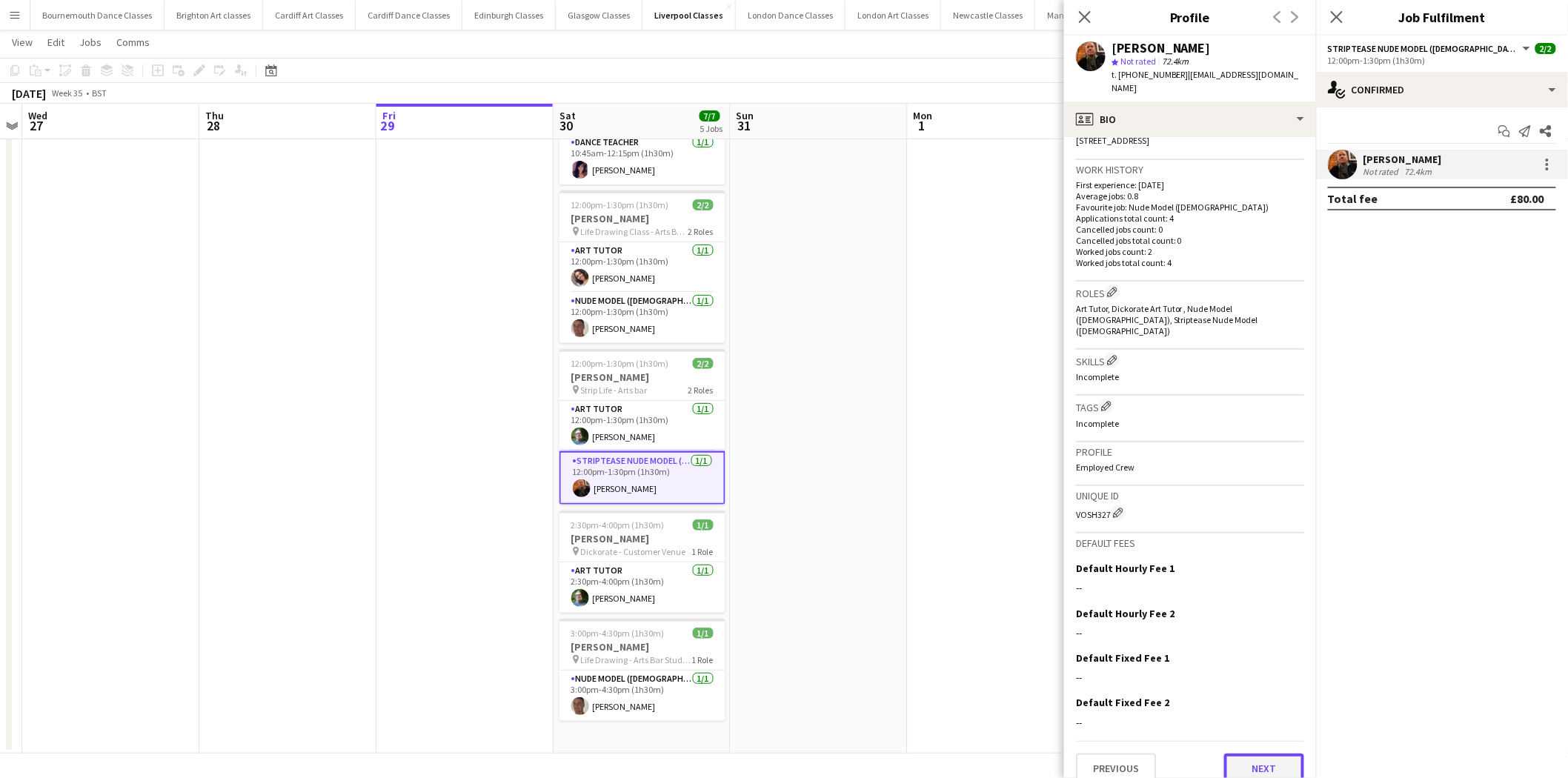
click at [1266, 756] on button "Next" at bounding box center [1263, 769] width 80 height 29
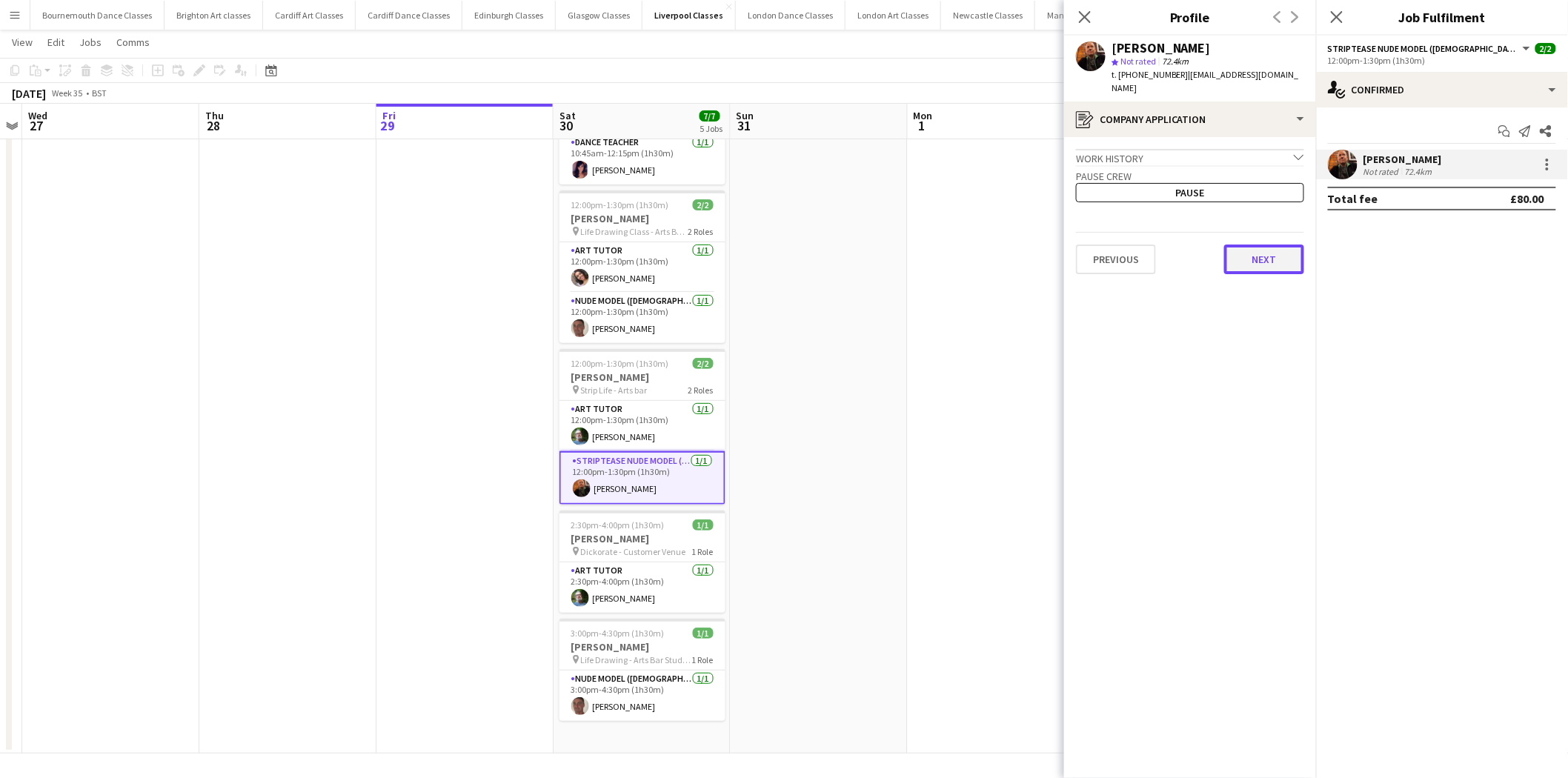
click at [1266, 251] on button "Next" at bounding box center [1263, 259] width 80 height 29
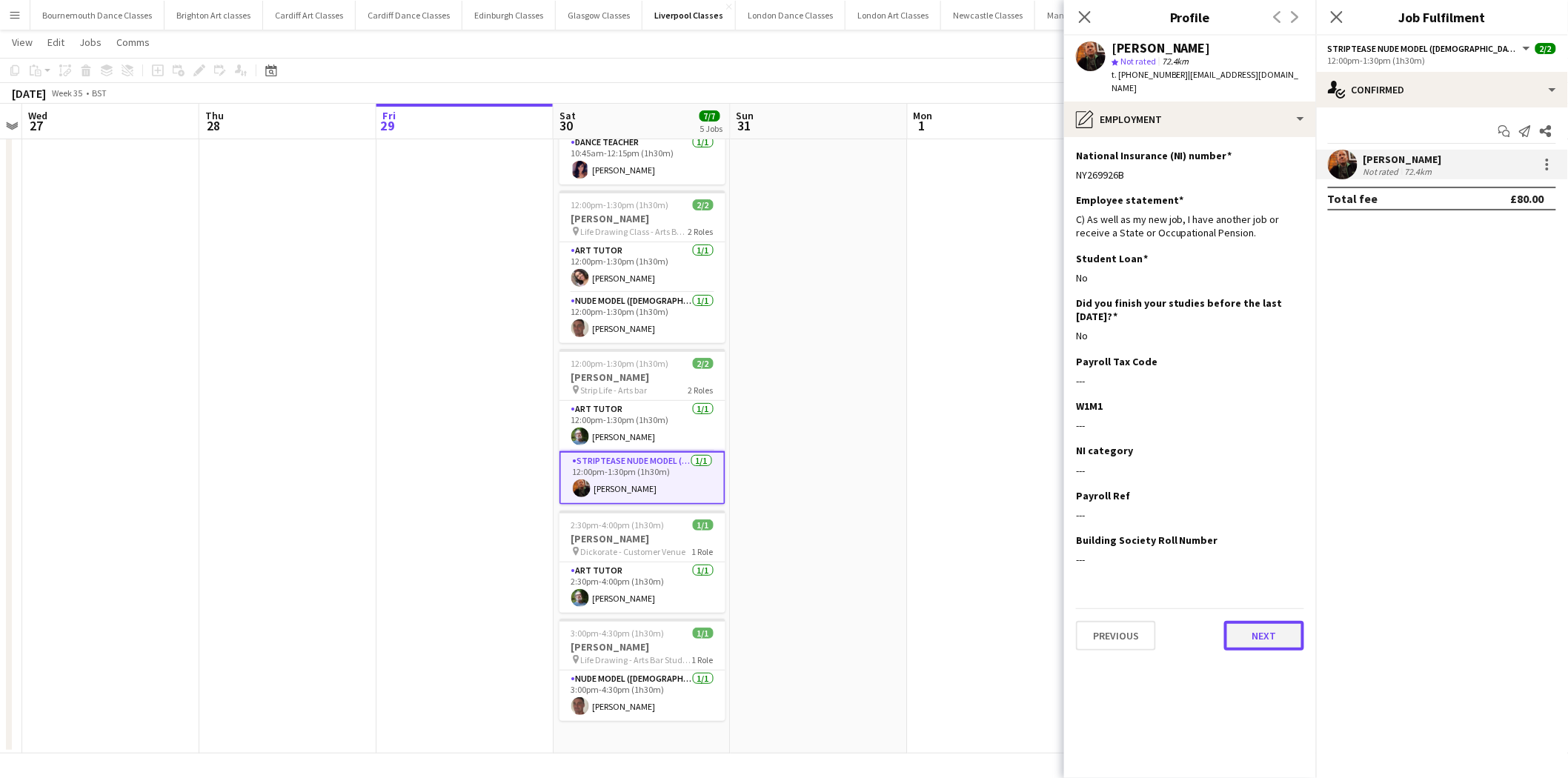
click at [1276, 641] on button "Next" at bounding box center [1263, 636] width 80 height 29
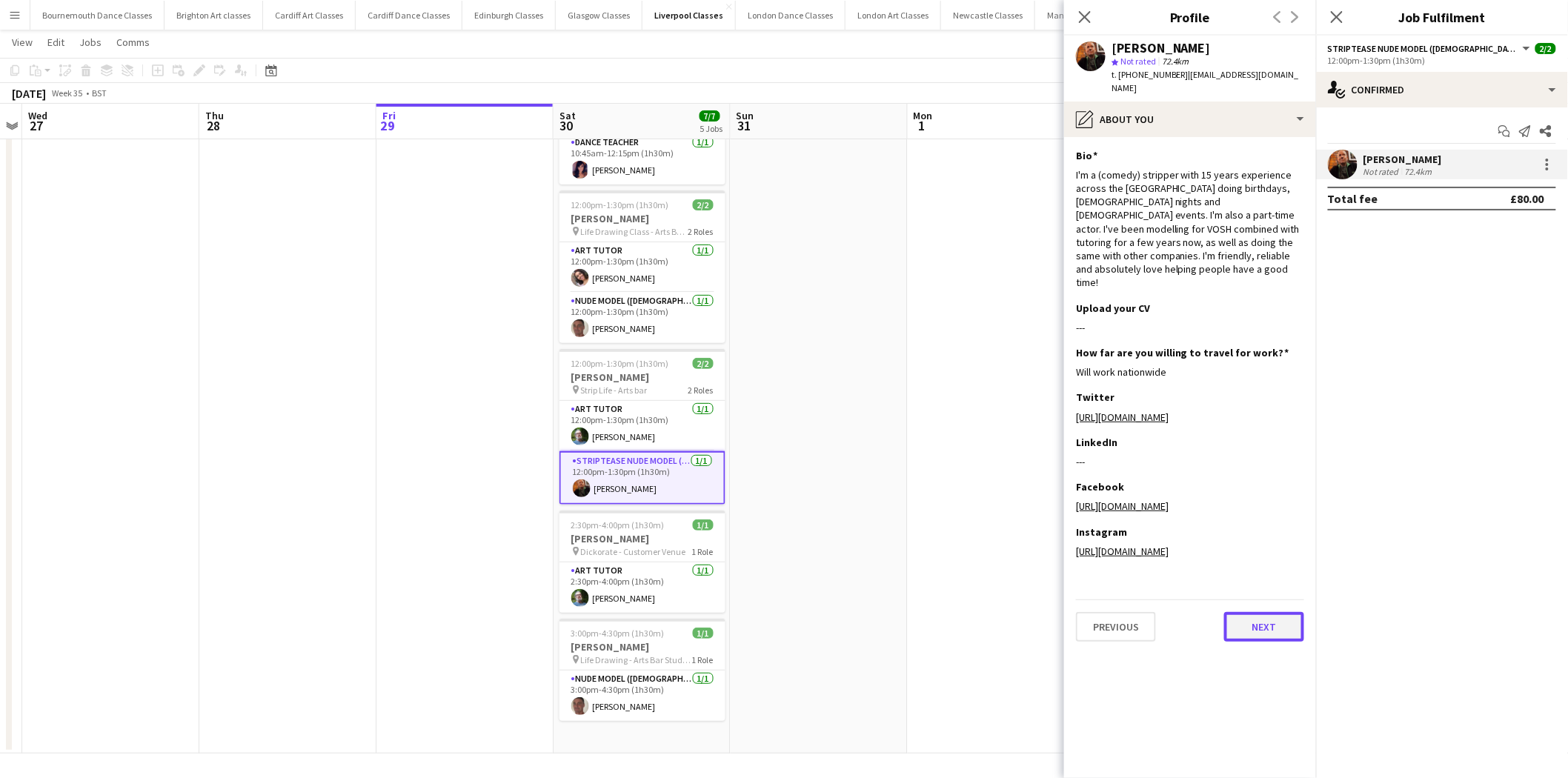
click at [1275, 612] on button "Next" at bounding box center [1263, 627] width 80 height 29
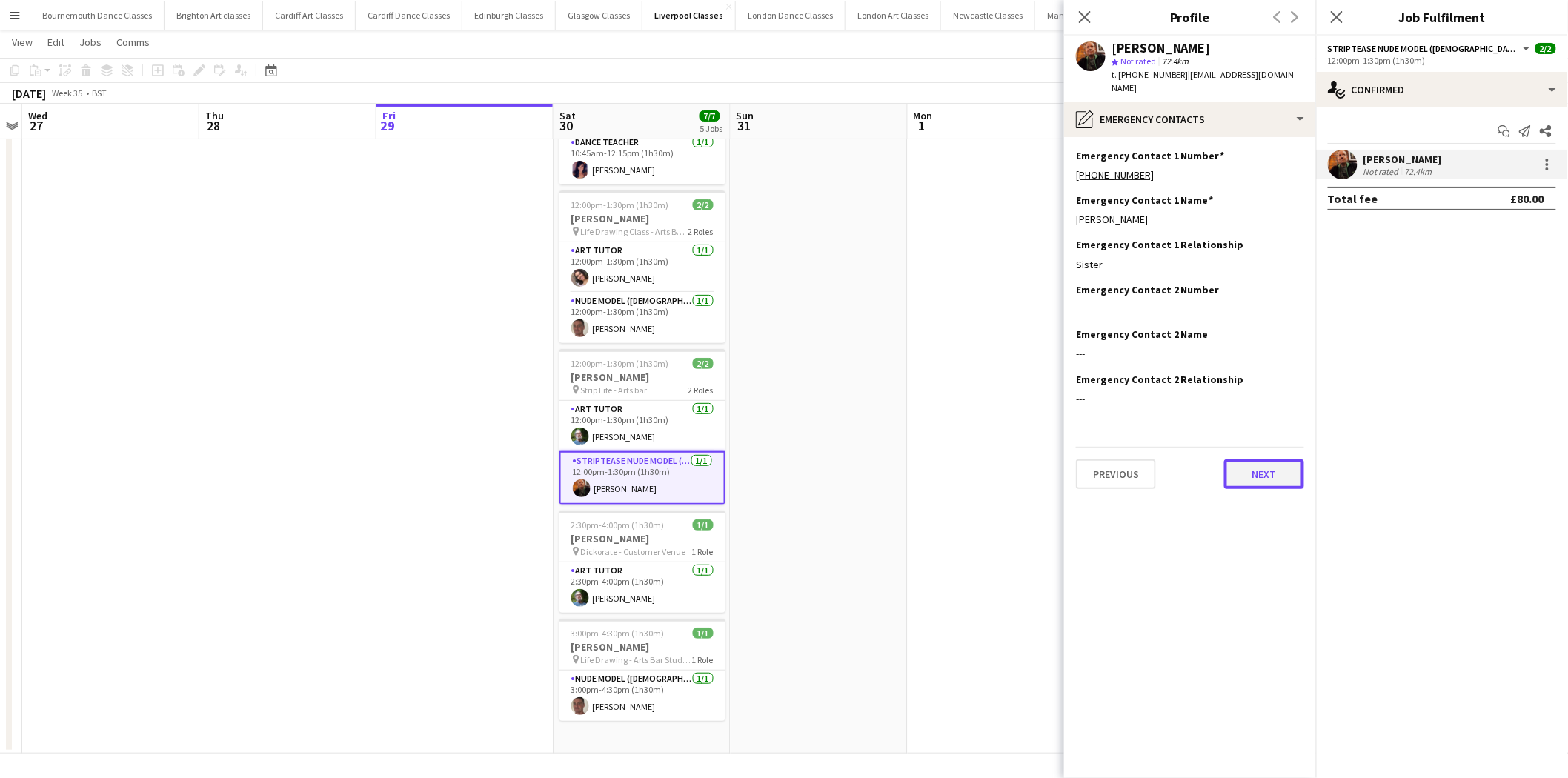
click at [1269, 479] on button "Next" at bounding box center [1263, 474] width 80 height 29
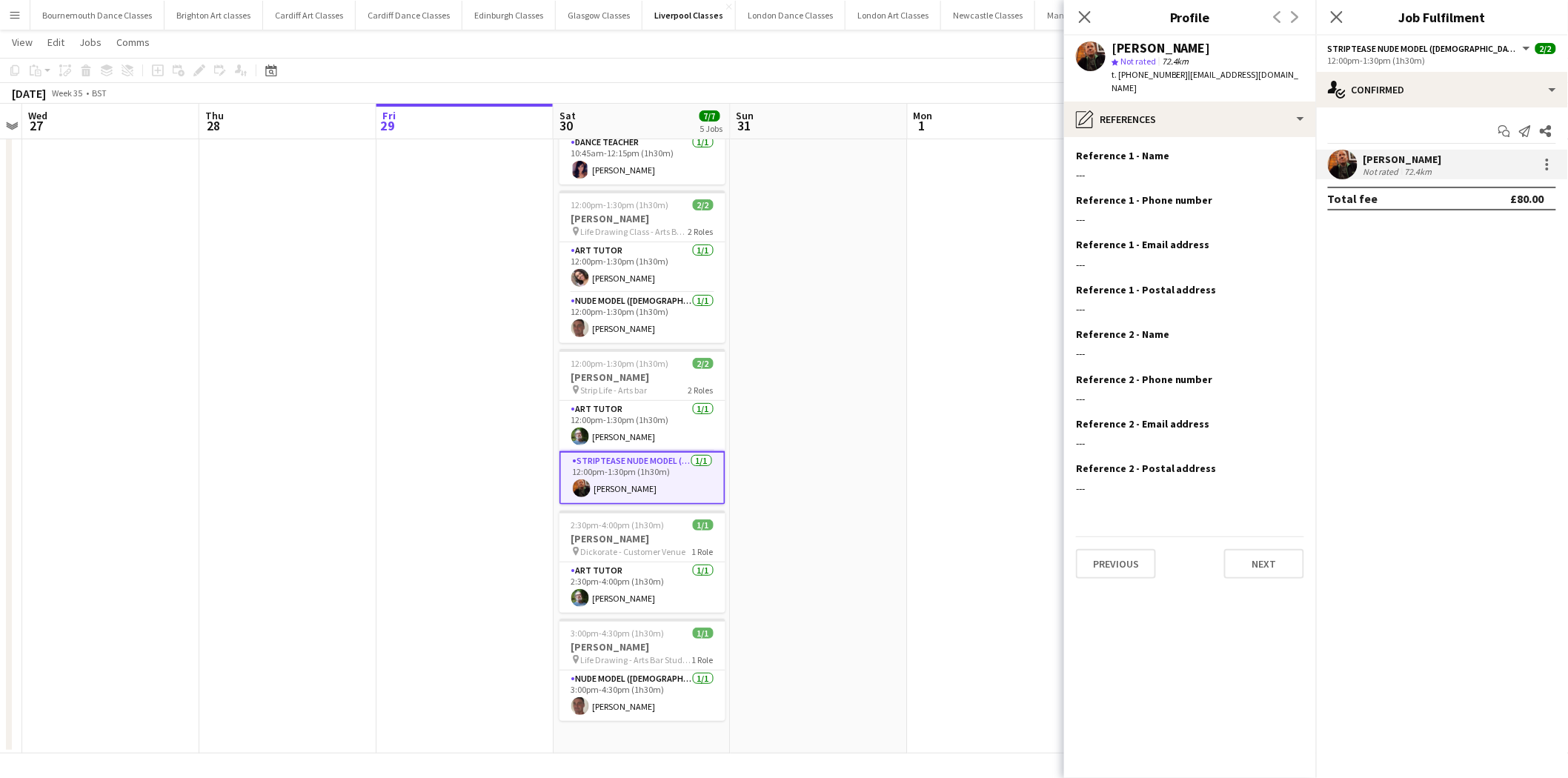
click at [957, 405] on app-date-cell at bounding box center [996, 414] width 177 height 677
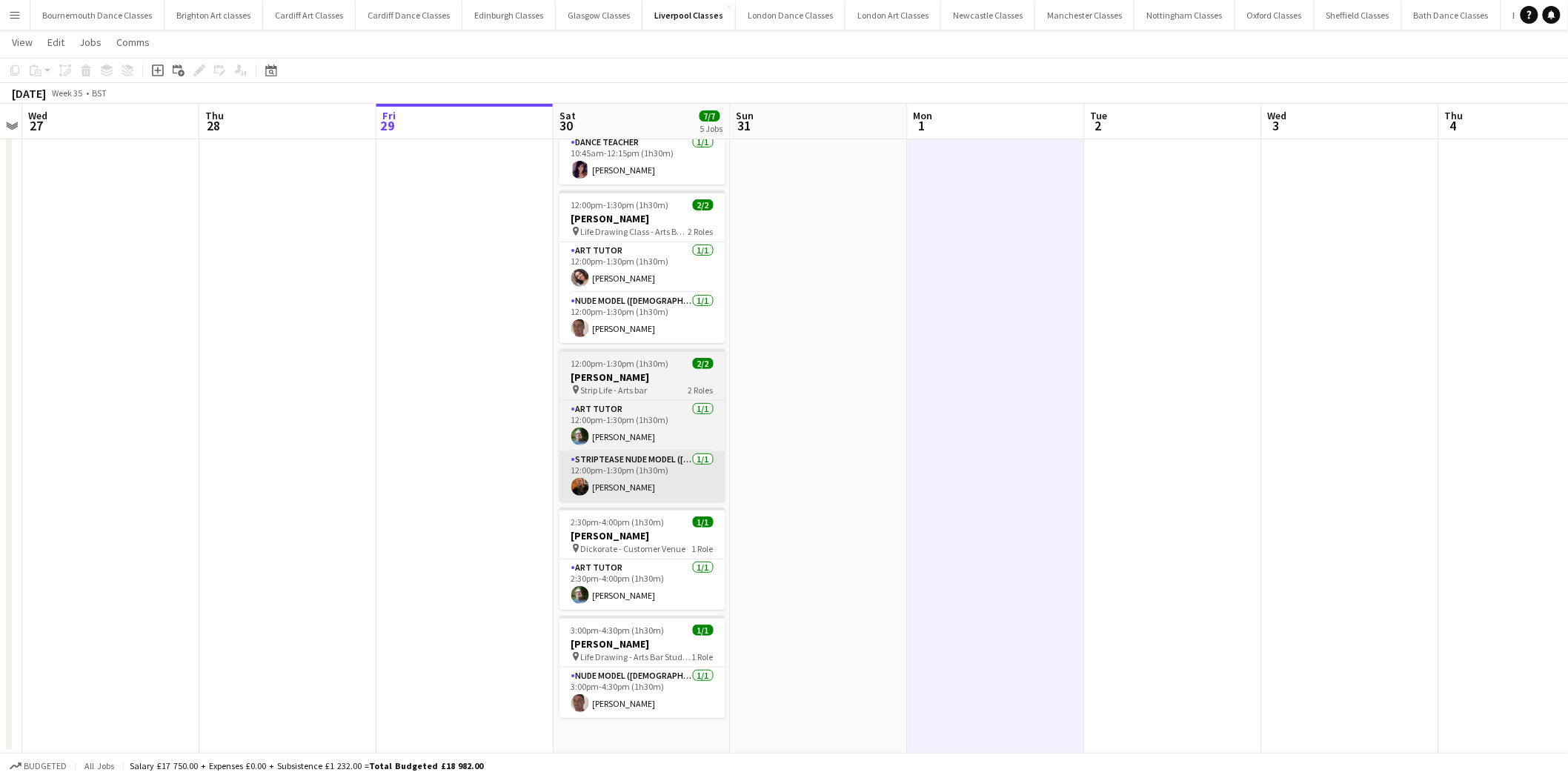
click at [665, 482] on app-card-role "Striptease Nude Model (Male) 1/1 12:00pm-1:30pm (1h30m) Nick Turner" at bounding box center [642, 476] width 166 height 50
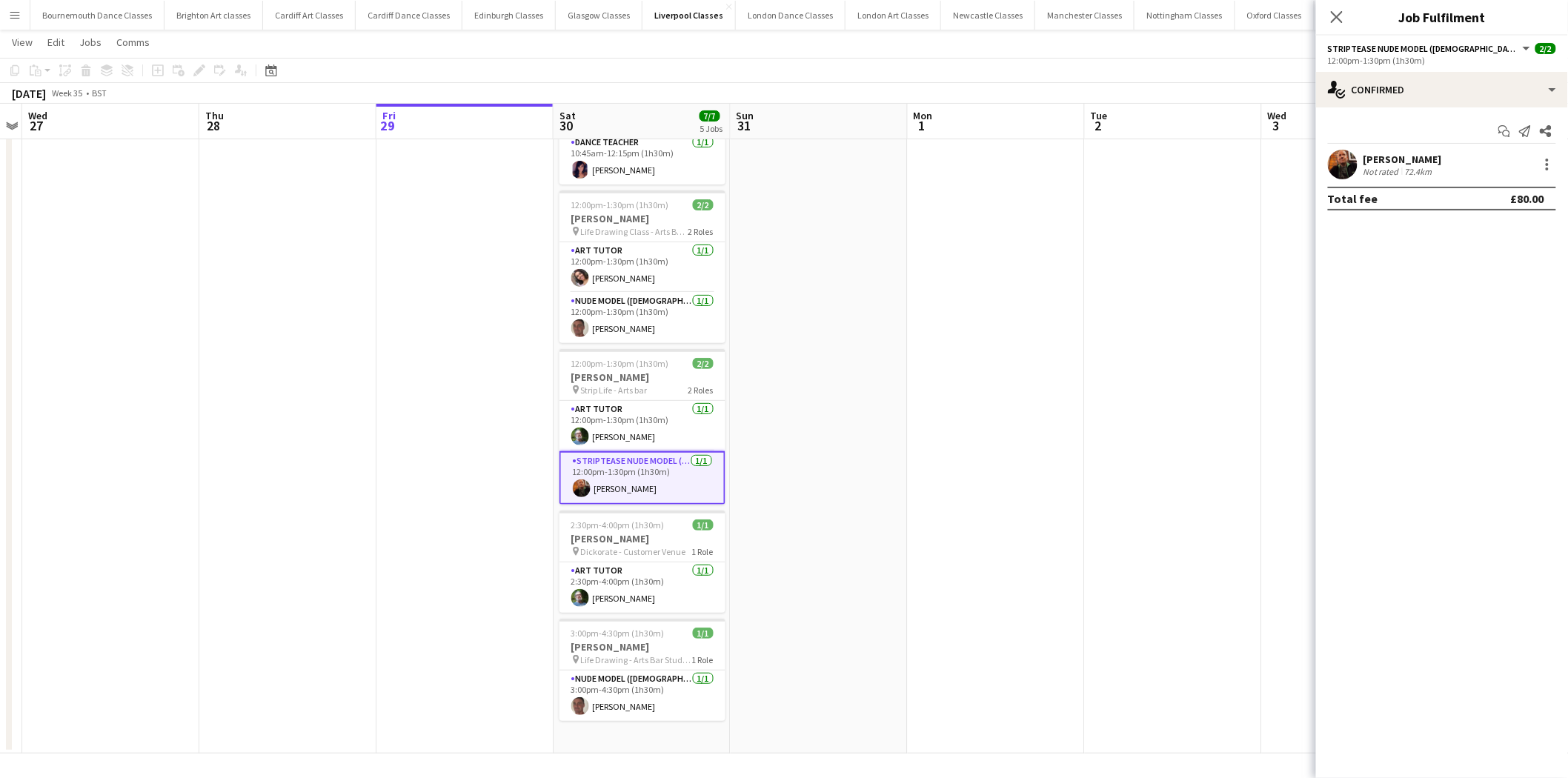
click at [1346, 167] on app-user-avatar at bounding box center [1342, 164] width 29 height 29
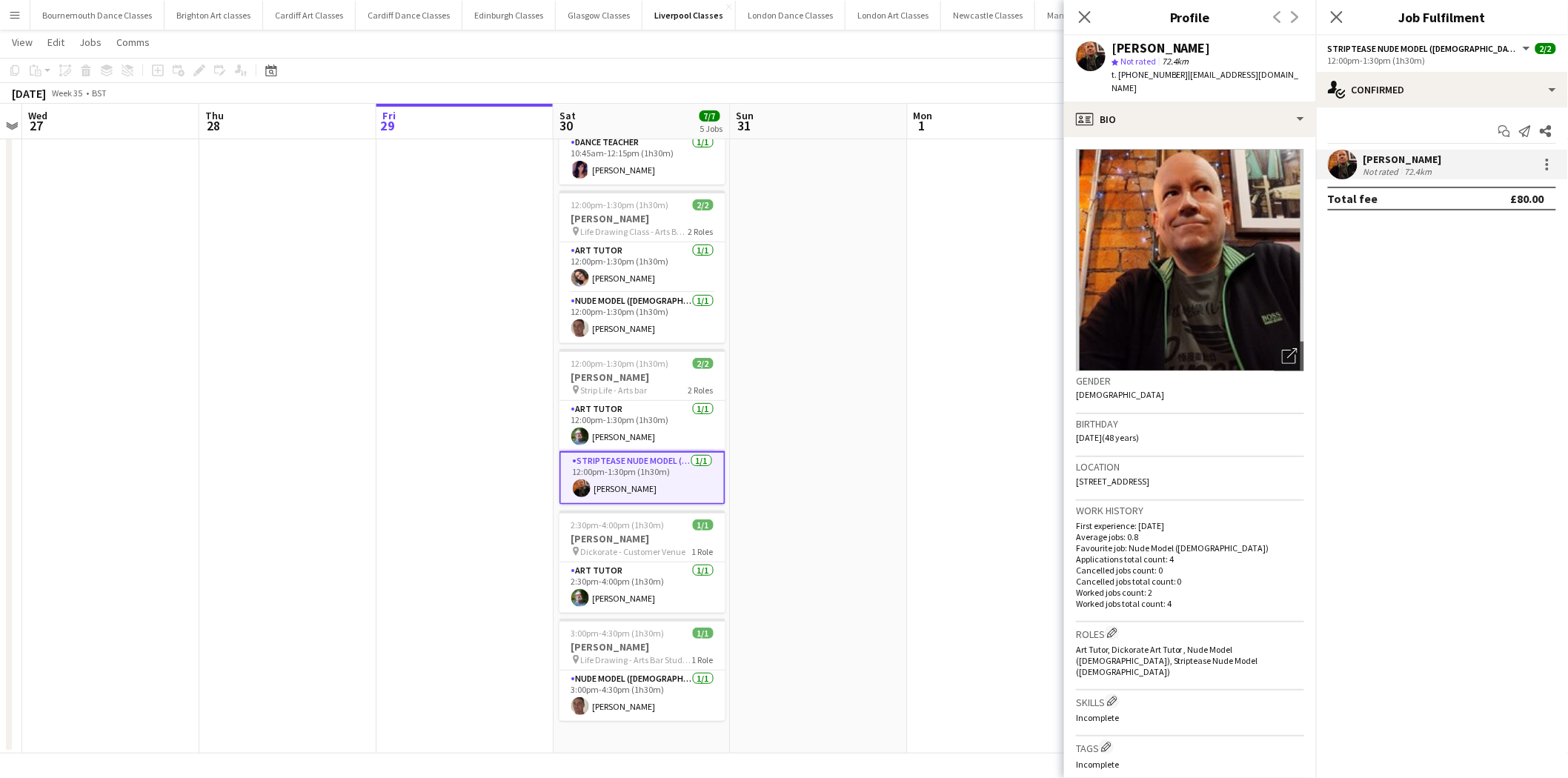
click at [943, 396] on app-date-cell at bounding box center [996, 414] width 177 height 677
